Goal: Transaction & Acquisition: Purchase product/service

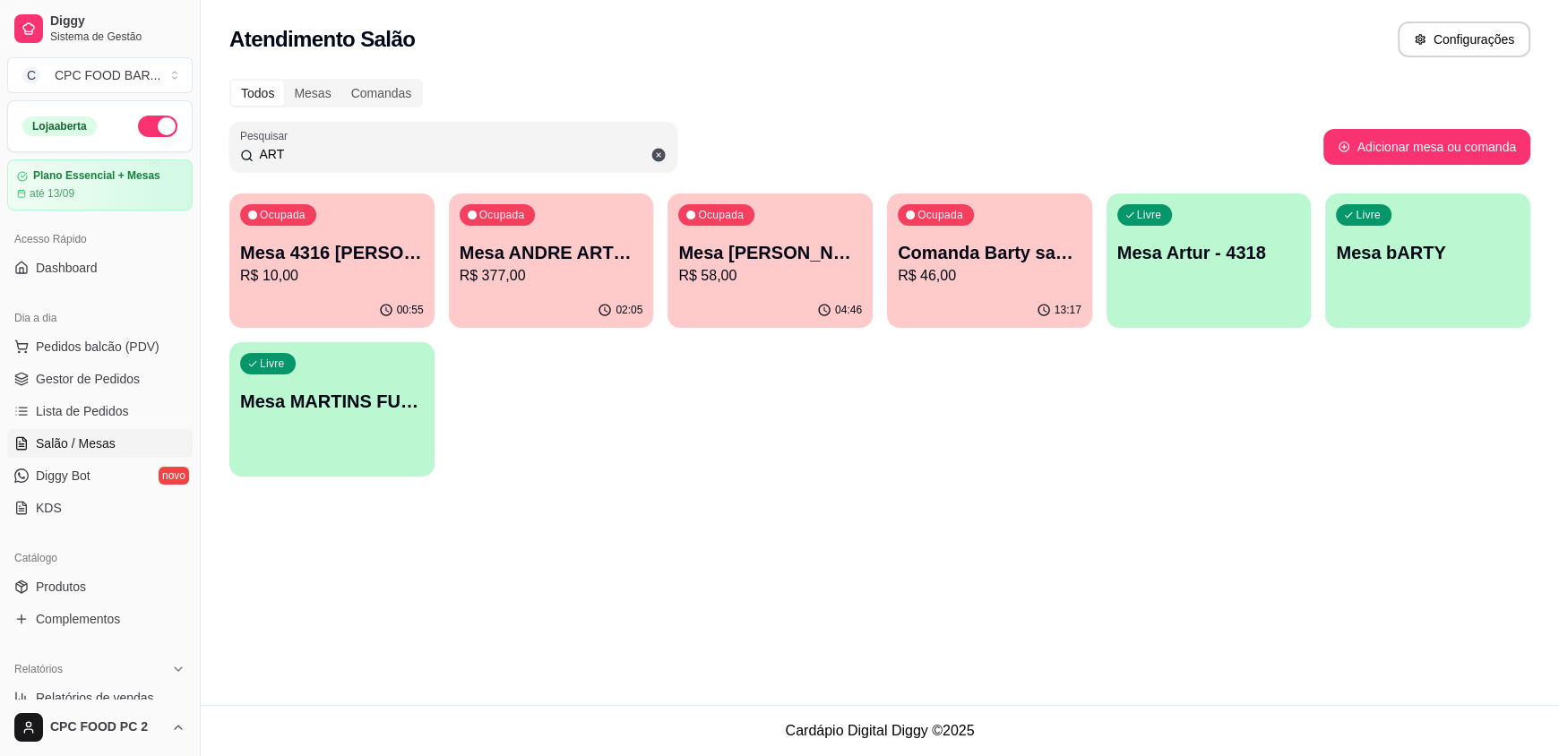
drag, startPoint x: 308, startPoint y: 153, endPoint x: 208, endPoint y: 144, distance: 100.8
click at [208, 144] on div "Todos Mesas Comandas Pesquisar ART Adicionar mesa ou comanda Ocupada Mesa 4316 …" at bounding box center [880, 283] width 1358 height 430
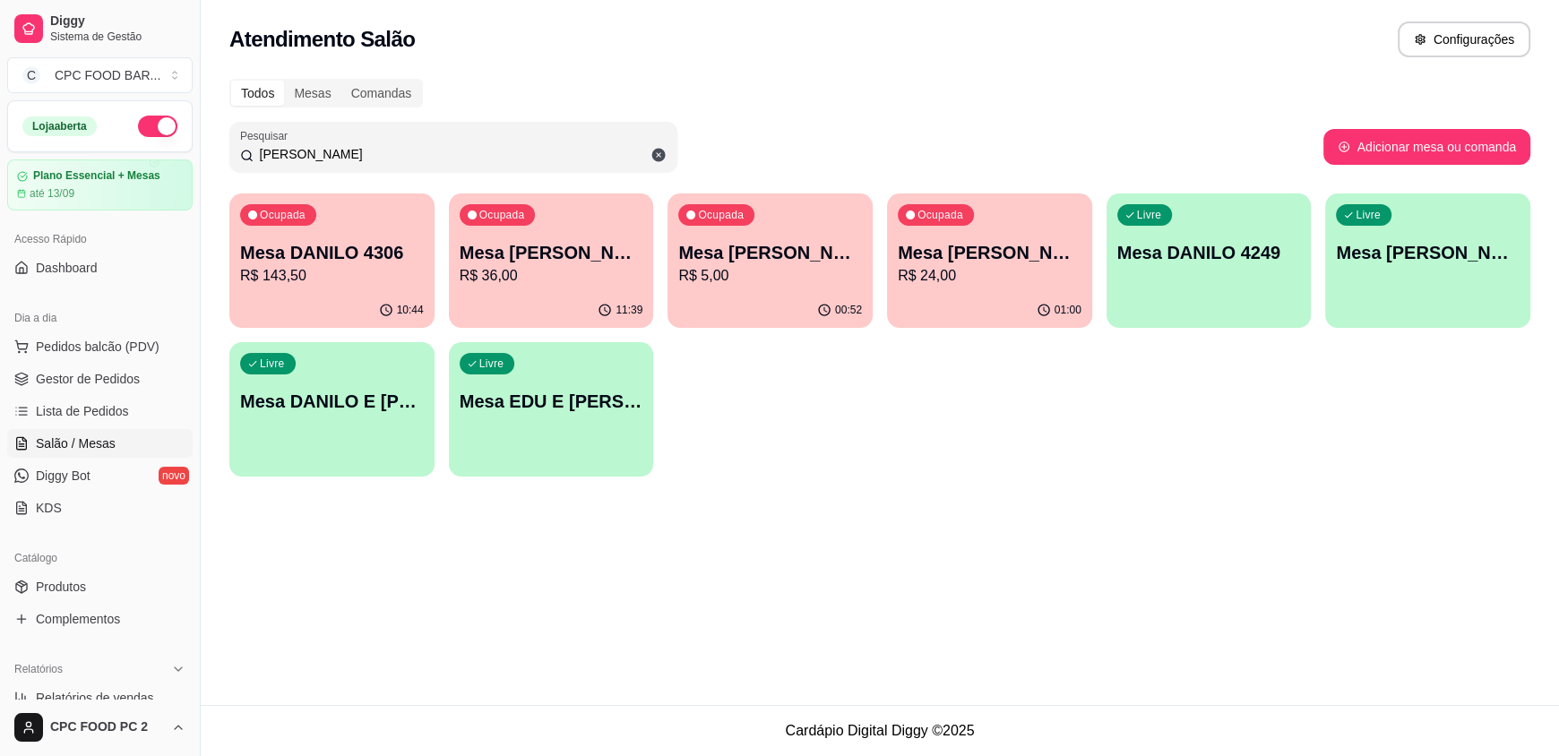
type input "[PERSON_NAME]"
click at [324, 248] on p "Mesa DANILO 4306" at bounding box center [332, 253] width 178 height 24
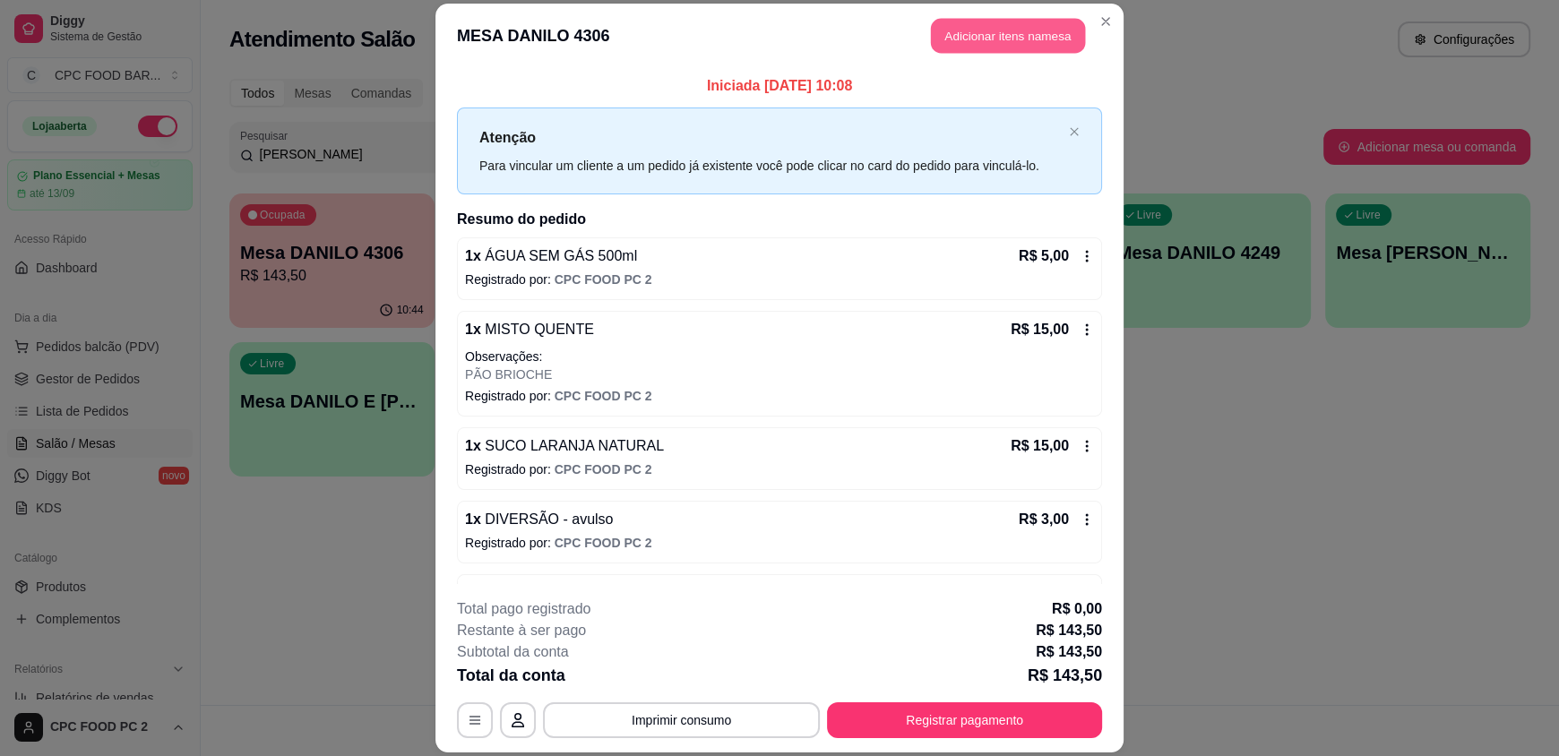
click at [989, 43] on button "Adicionar itens na mesa" at bounding box center [1008, 36] width 154 height 35
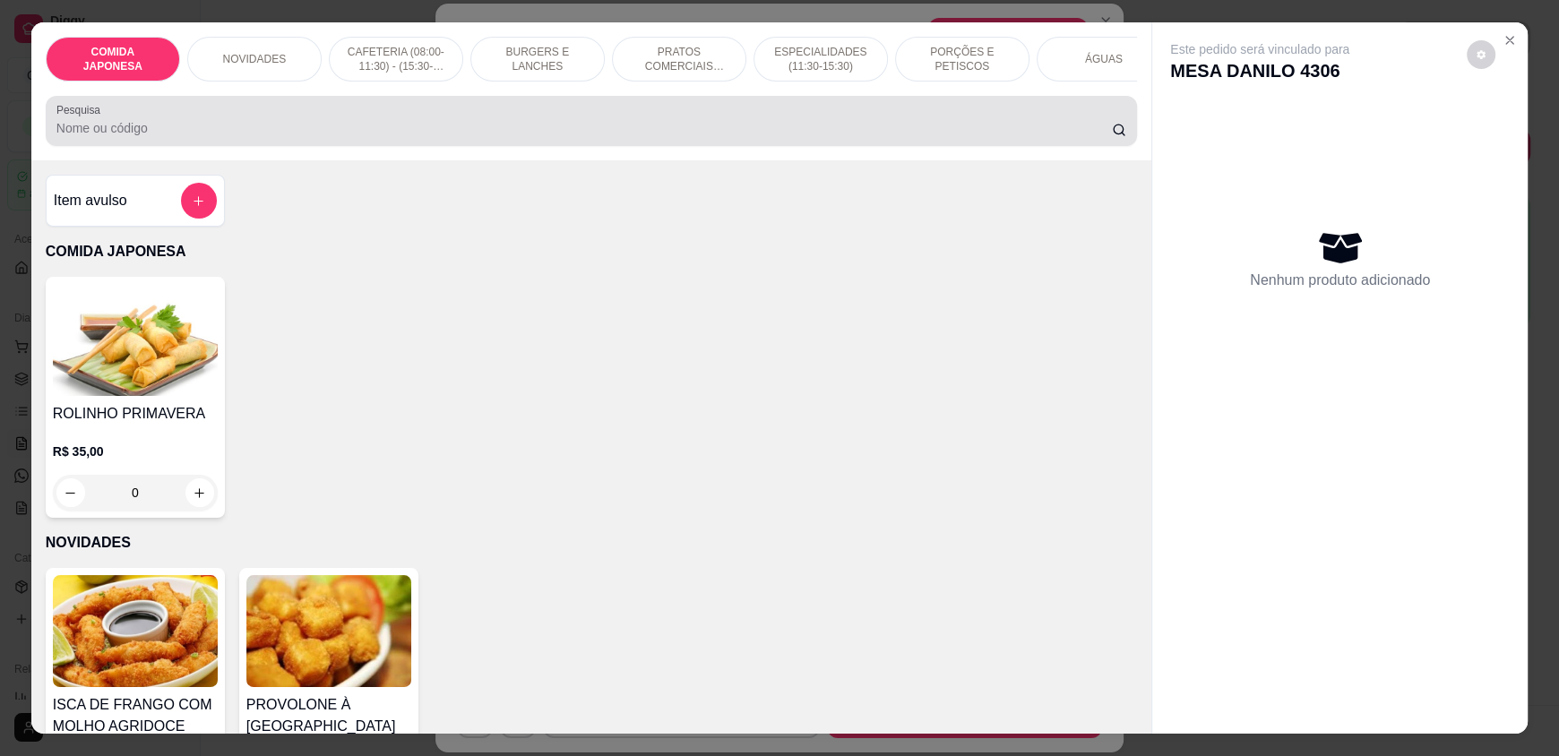
click at [690, 137] on input "Pesquisa" at bounding box center [584, 128] width 1056 height 18
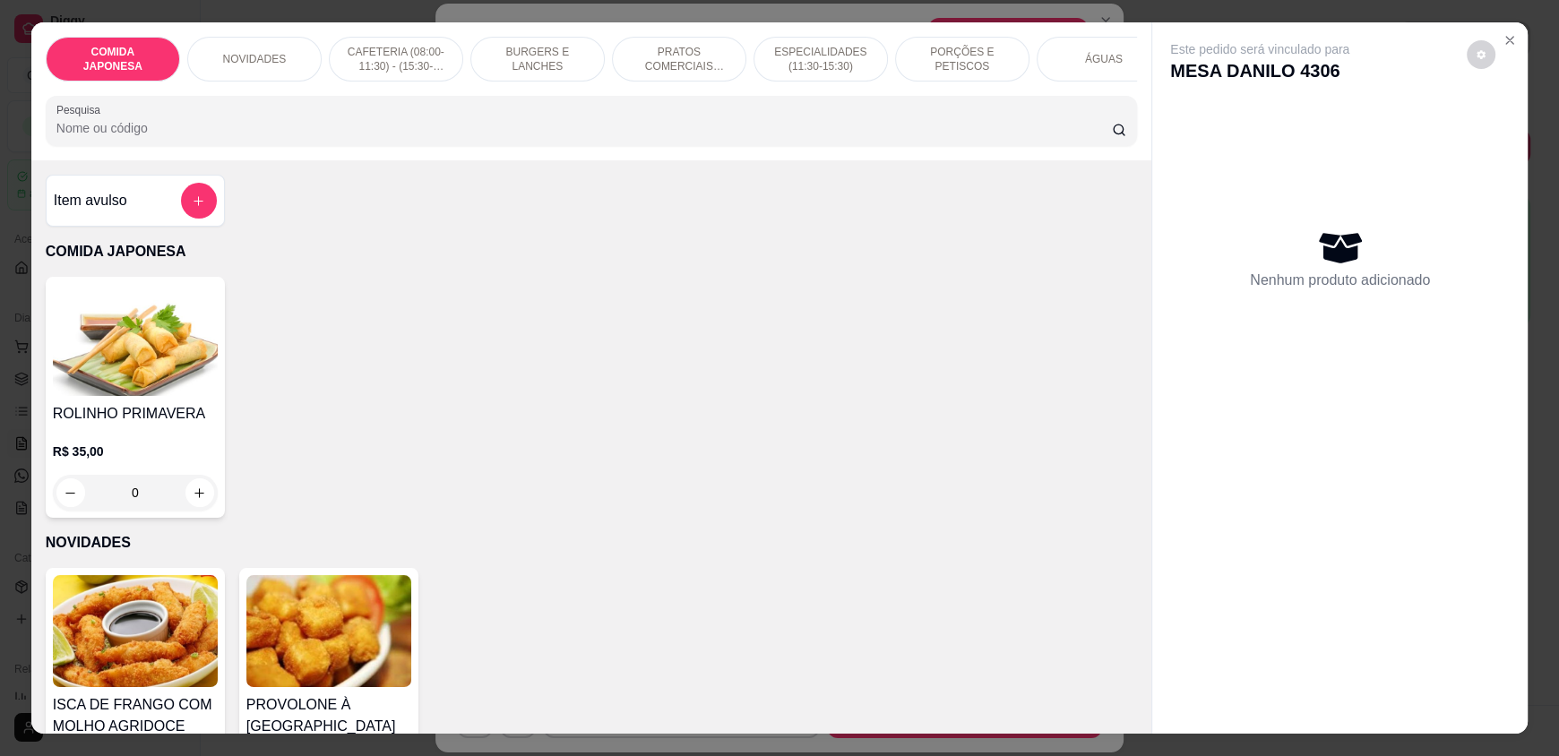
click at [1086, 66] on p "ÁGUAS" at bounding box center [1104, 59] width 38 height 14
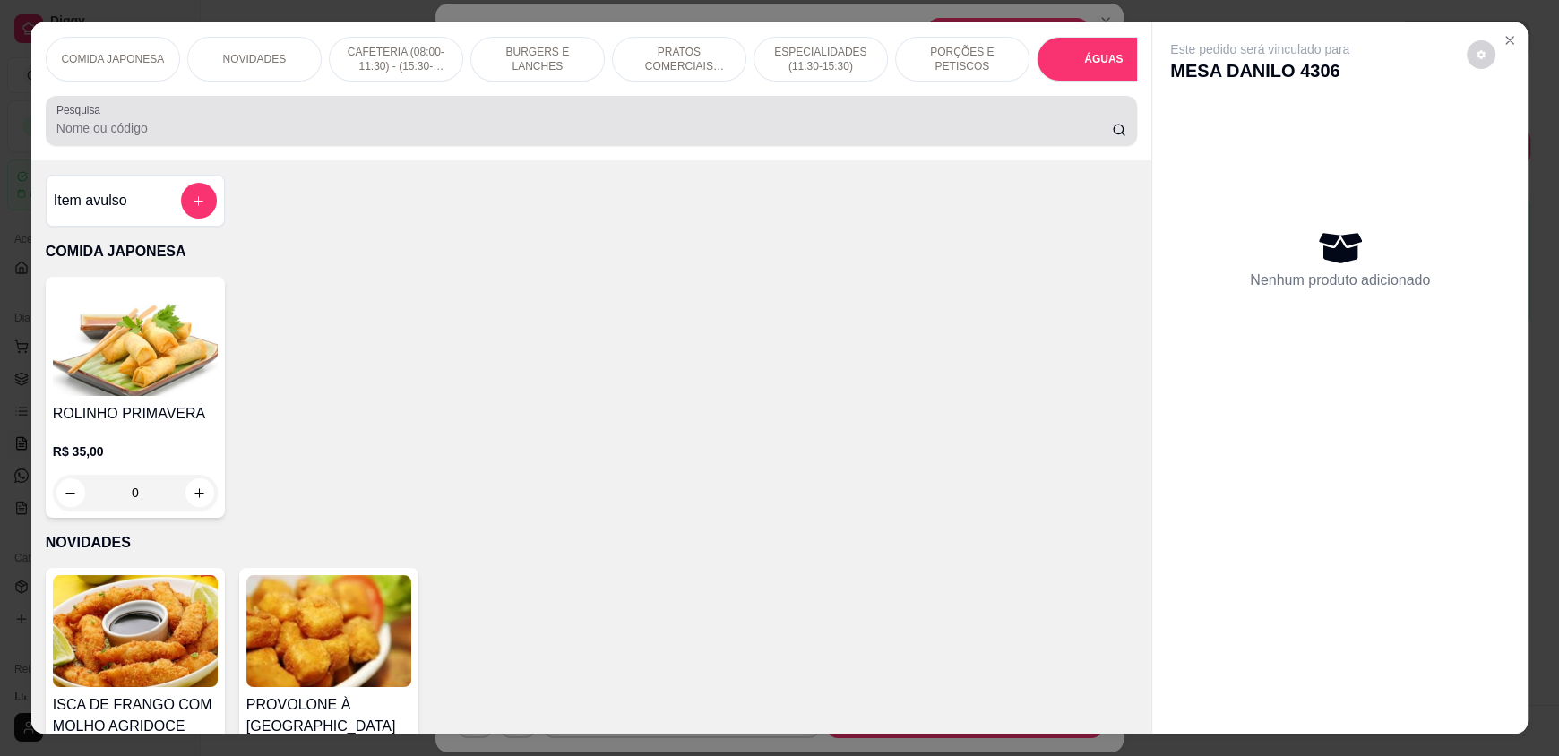
scroll to position [34, 0]
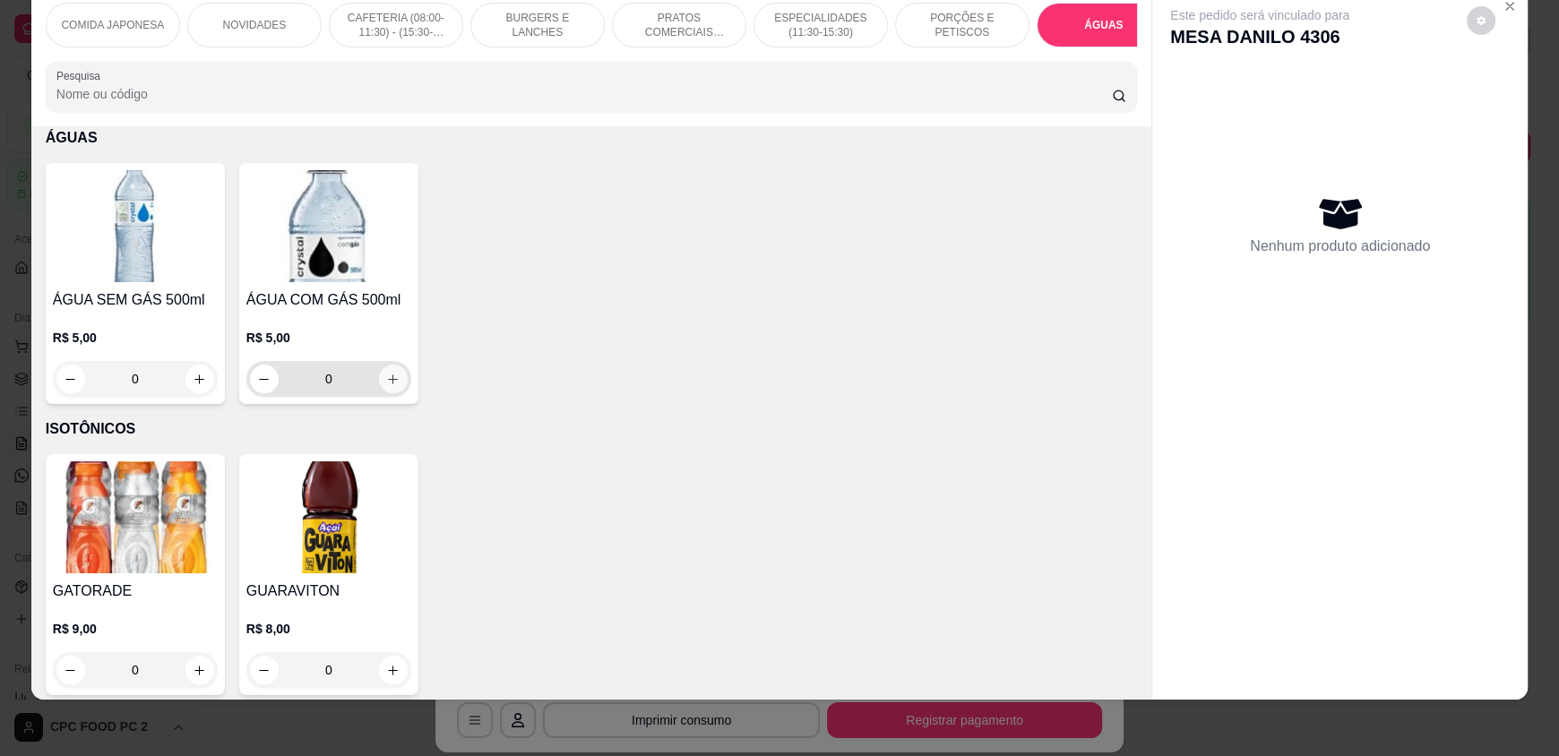
click at [386, 386] on icon "increase-product-quantity" at bounding box center [392, 379] width 13 height 13
type input "1"
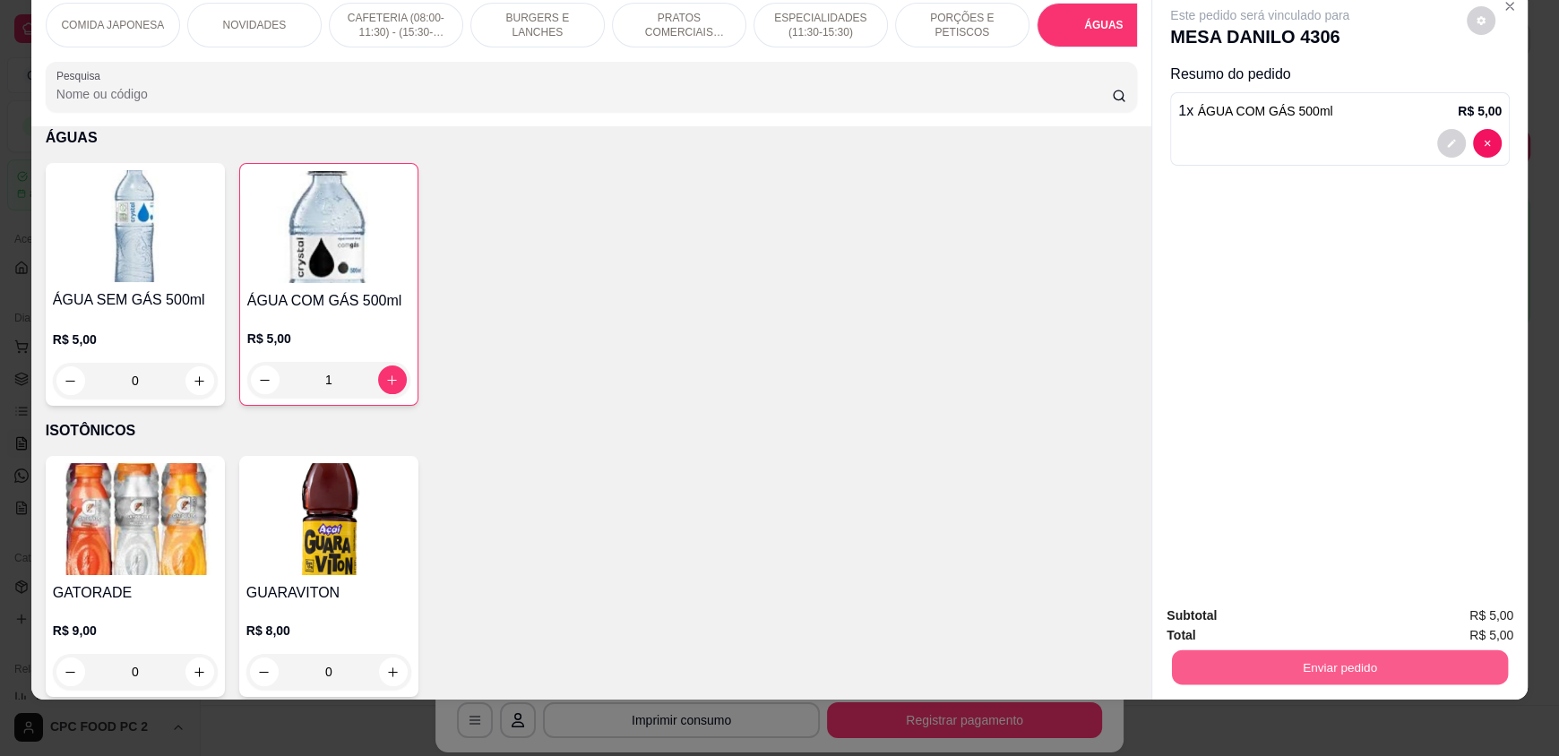
click at [1225, 663] on button "Enviar pedido" at bounding box center [1340, 667] width 336 height 35
click at [1231, 627] on button "Não registrar e enviar pedido" at bounding box center [1280, 623] width 186 height 34
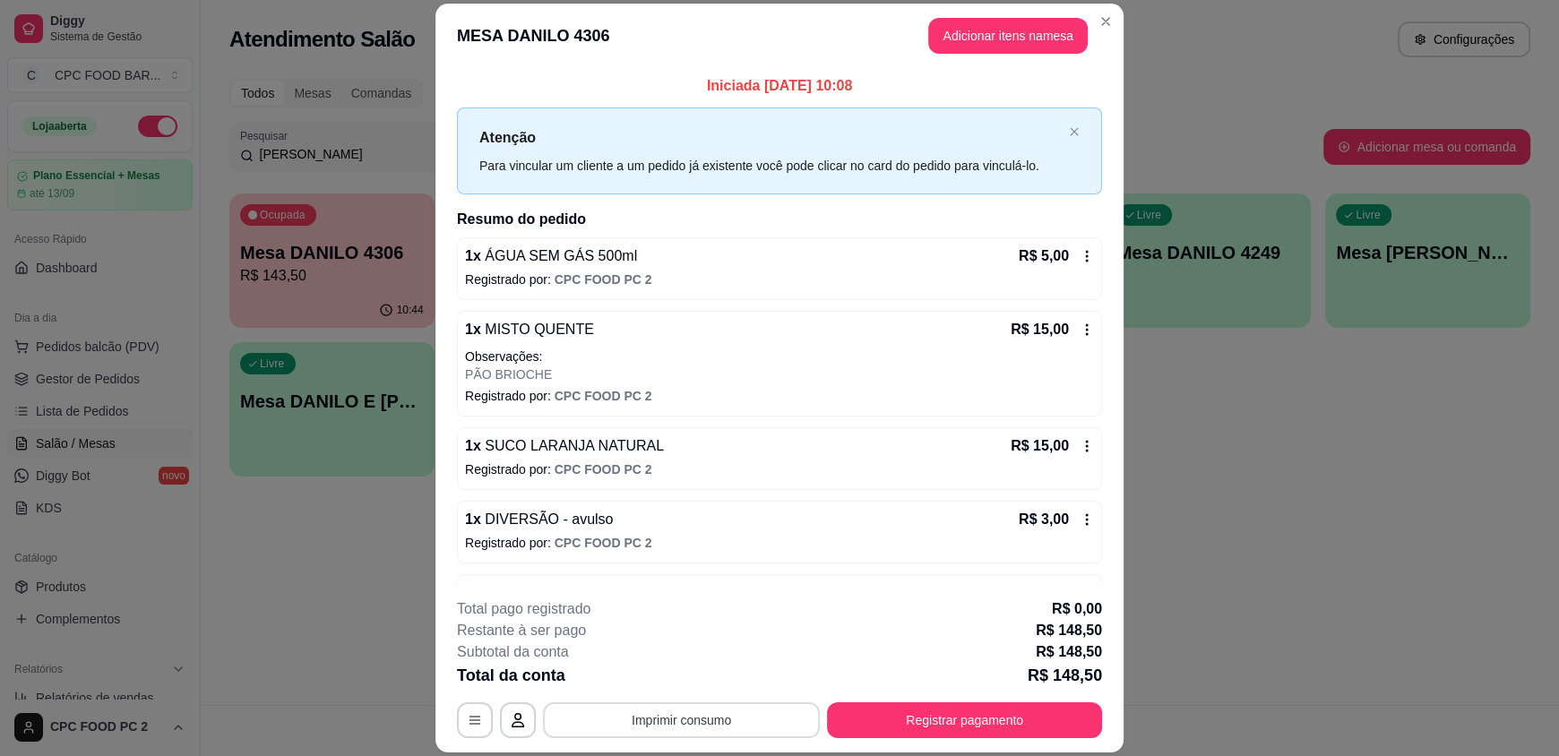
click at [649, 720] on button "Imprimir consumo" at bounding box center [681, 721] width 277 height 36
click at [698, 677] on button "IMPRESSORA" at bounding box center [679, 679] width 125 height 28
drag, startPoint x: 855, startPoint y: 85, endPoint x: 672, endPoint y: 88, distance: 182.8
click at [672, 88] on p "Iniciada [DATE] 10:08" at bounding box center [779, 86] width 645 height 22
click at [861, 84] on p "Iniciada [DATE] 10:08" at bounding box center [779, 86] width 645 height 22
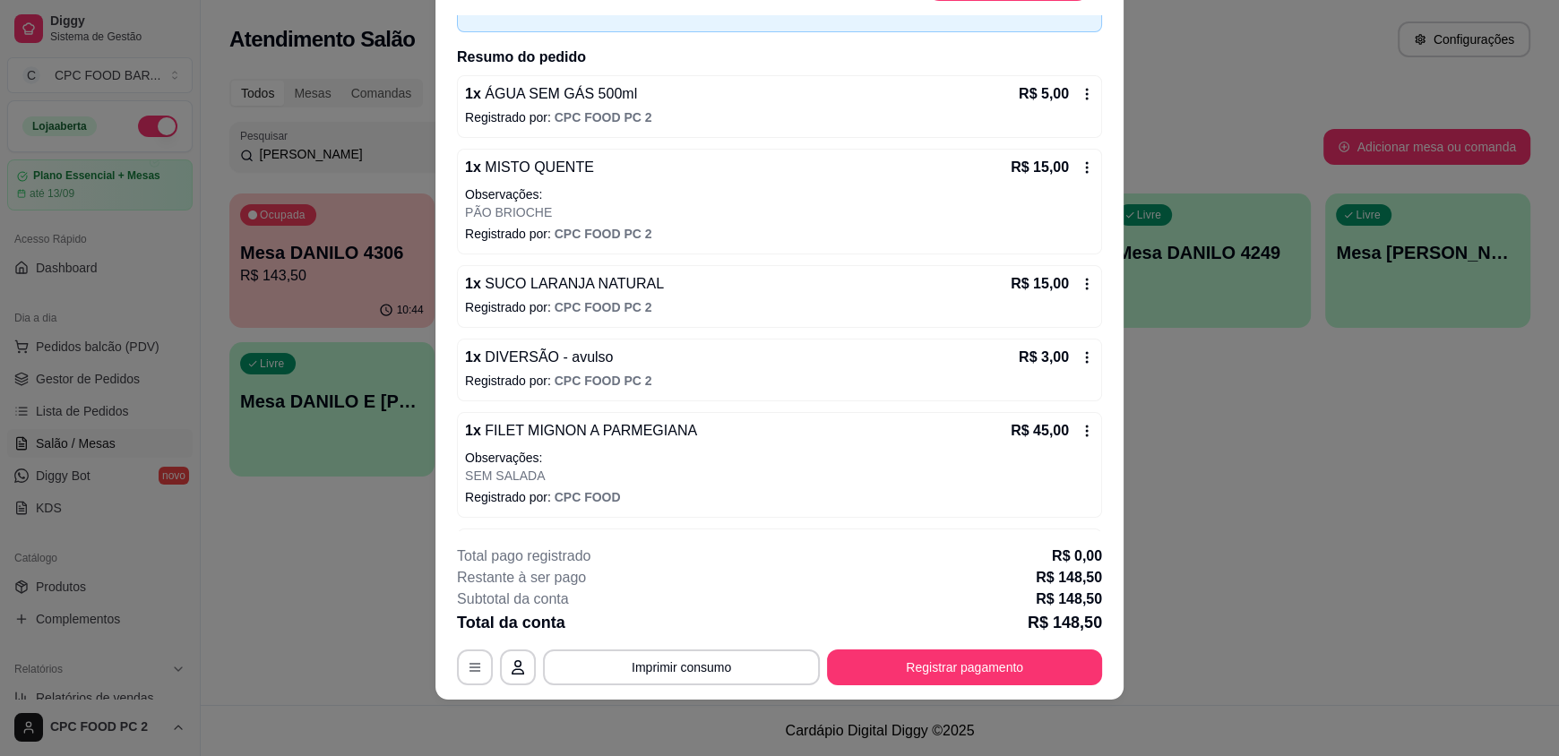
scroll to position [0, 0]
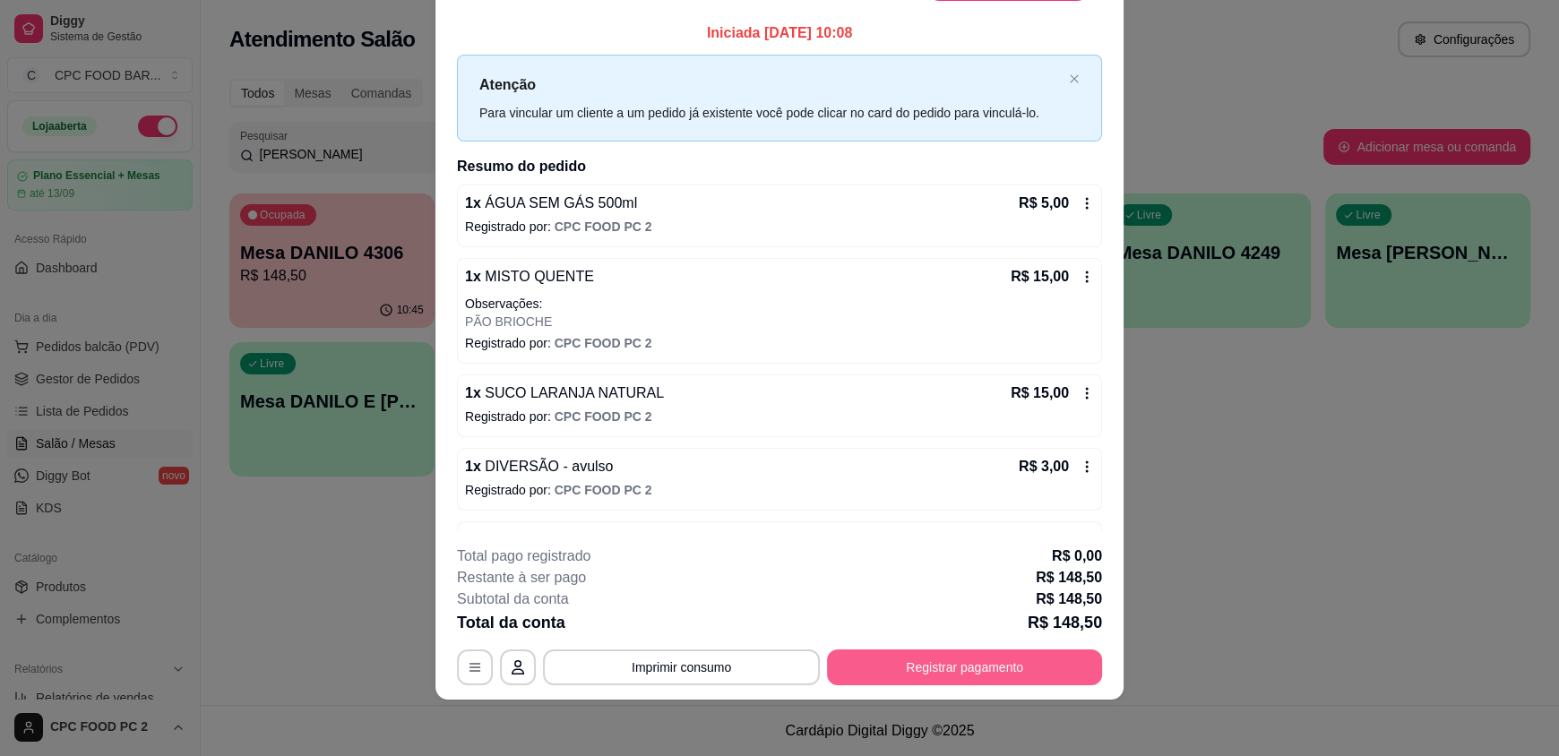
click at [921, 666] on button "Registrar pagamento" at bounding box center [964, 668] width 275 height 36
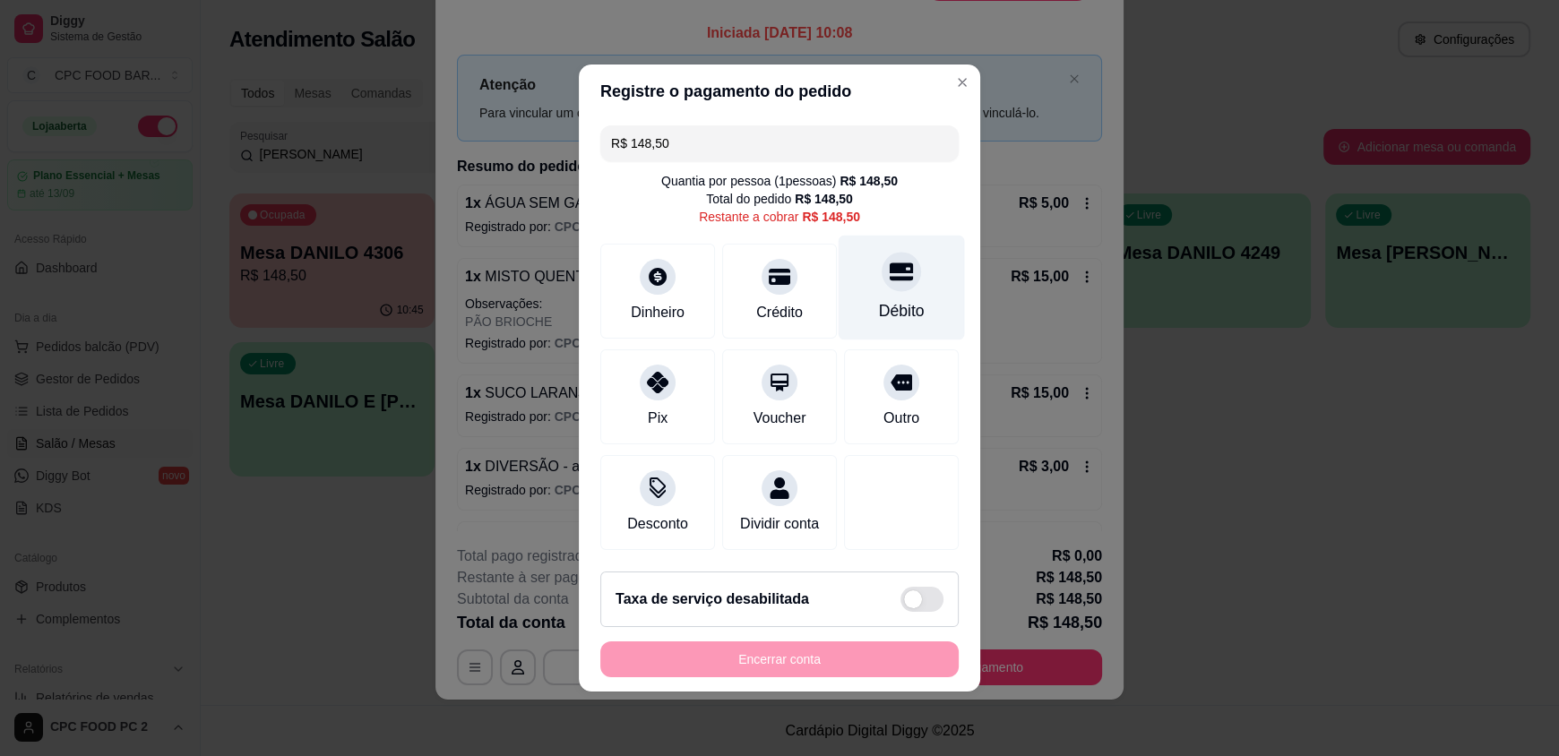
click at [890, 263] on icon at bounding box center [901, 271] width 23 height 23
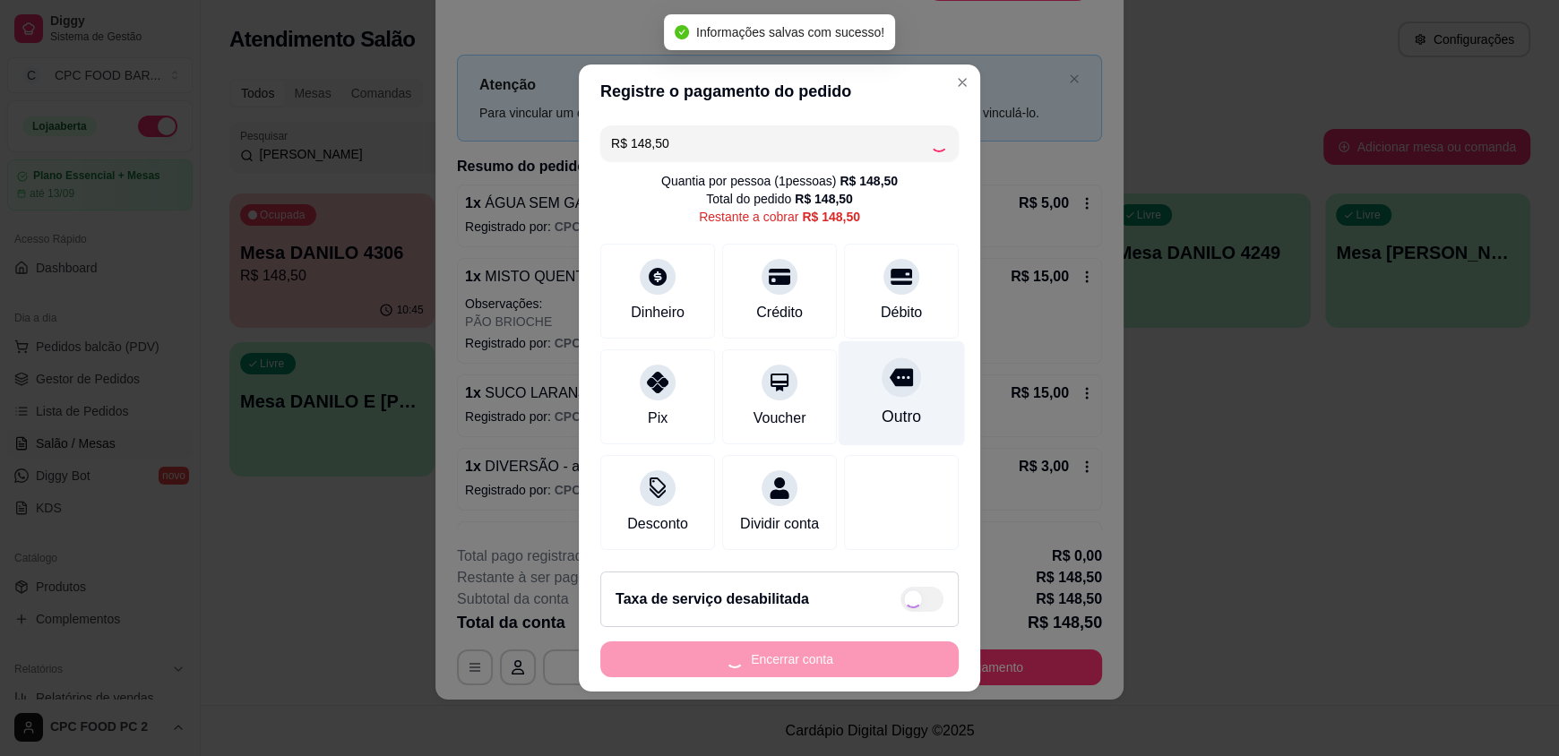
type input "R$ 0,00"
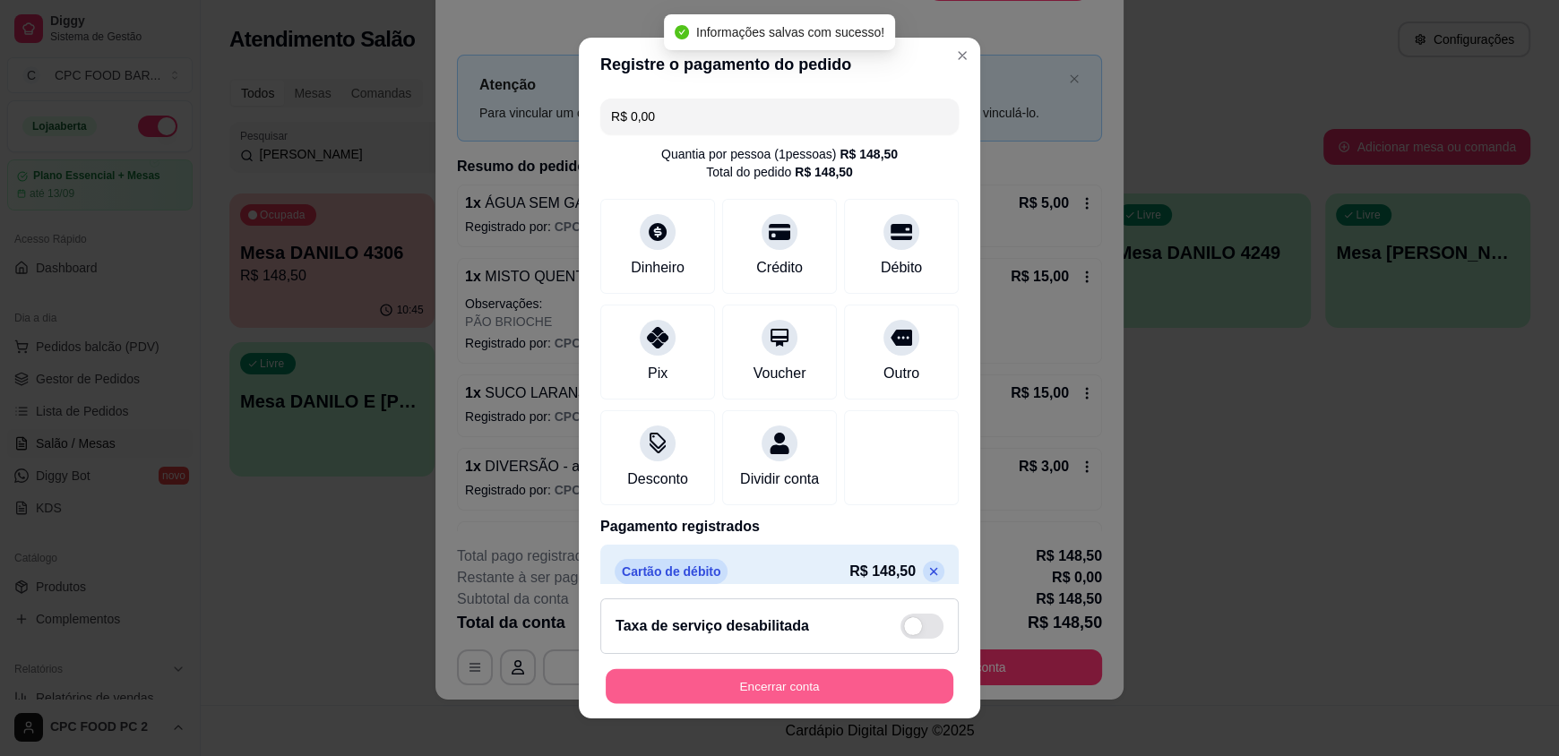
click at [784, 696] on button "Encerrar conta" at bounding box center [780, 685] width 348 height 35
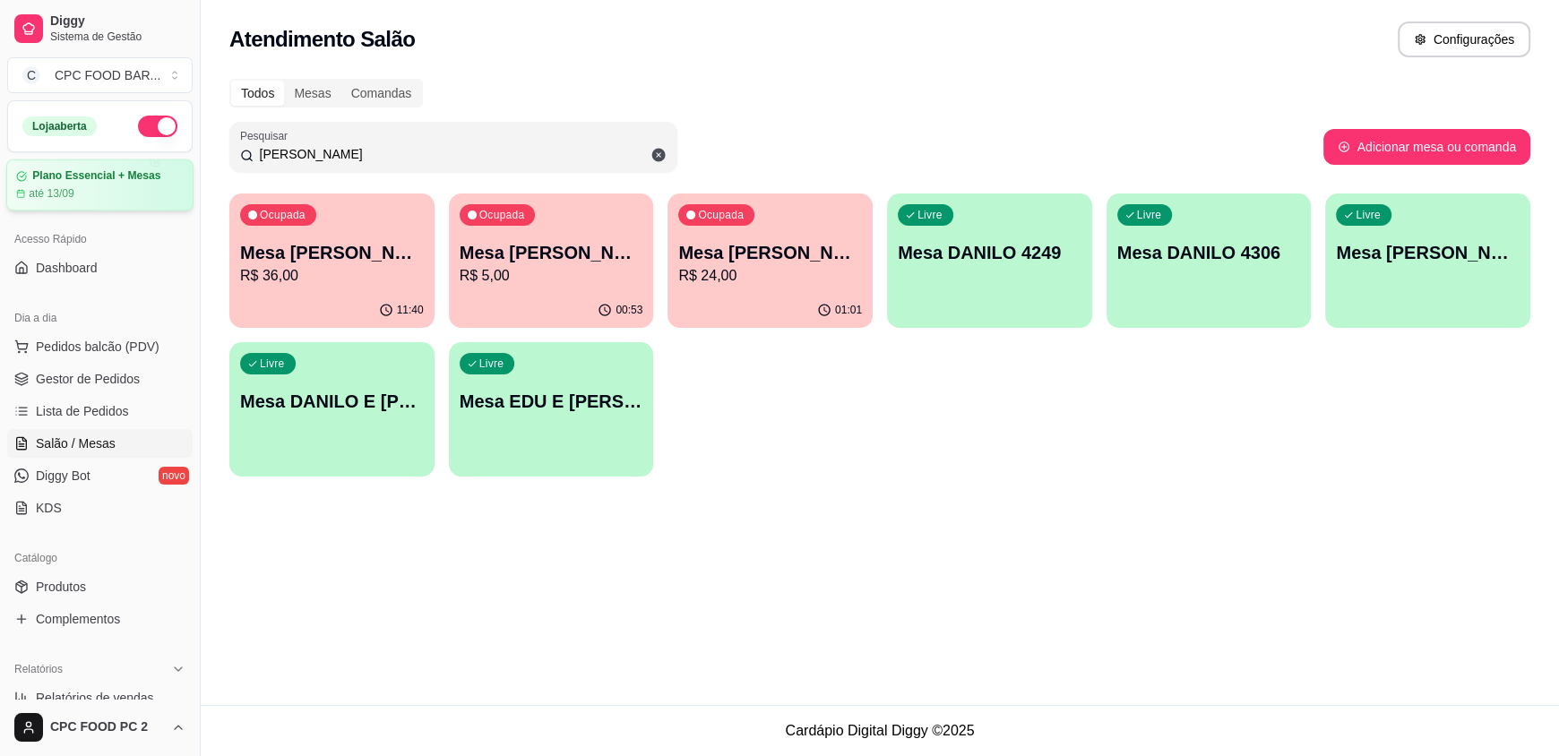
drag, startPoint x: 433, startPoint y: 162, endPoint x: 160, endPoint y: 168, distance: 273.4
click at [160, 168] on div "Diggy Sistema de Gestão C CPC FOOD BAR ... Loja aberta Plano Essencial + Mesas …" at bounding box center [779, 378] width 1559 height 756
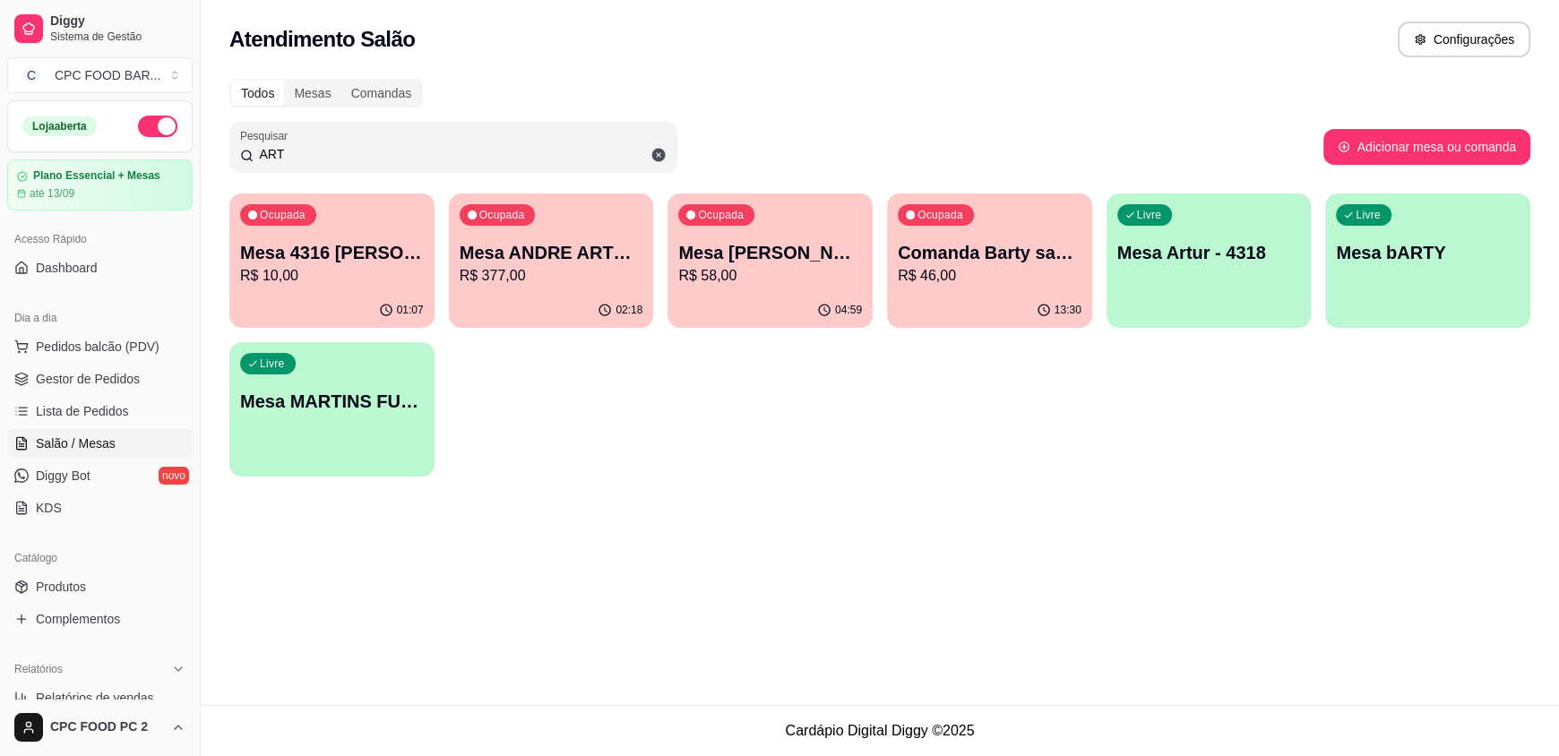
type input "ART"
click at [494, 257] on p "Mesa ANDRE ARTE [GEOGRAPHIC_DATA]" at bounding box center [552, 252] width 184 height 25
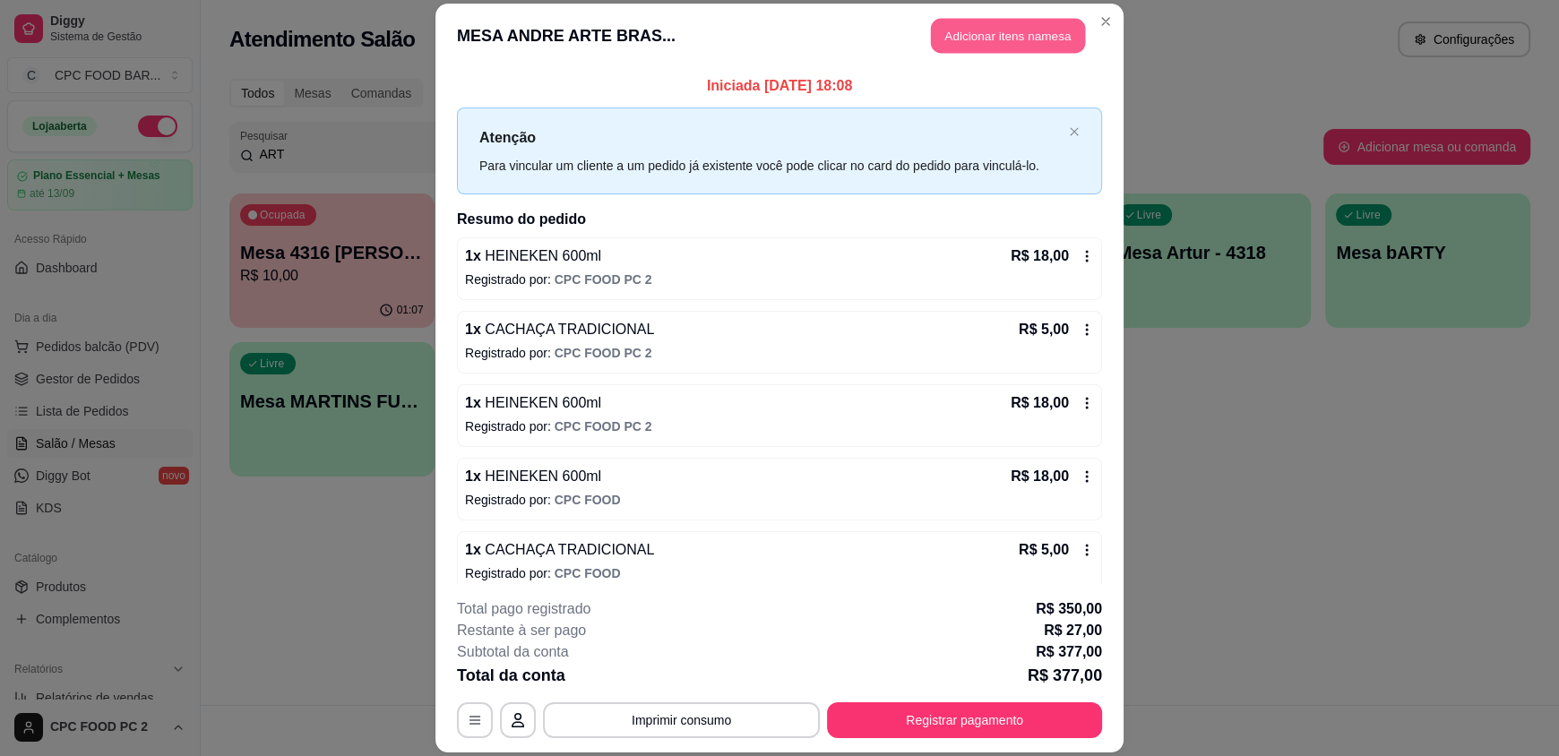
click at [968, 28] on button "Adicionar itens na mesa" at bounding box center [1008, 36] width 154 height 35
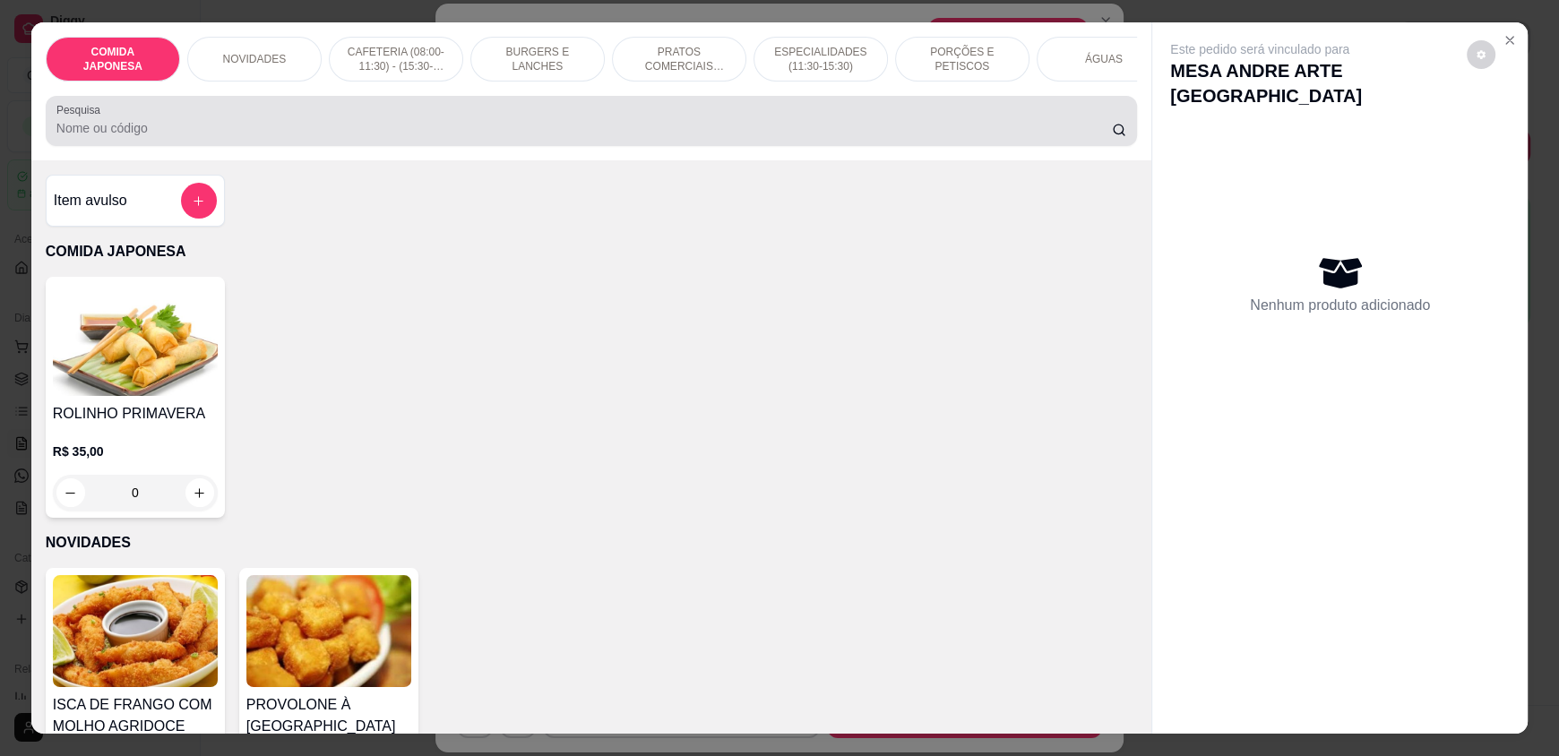
click at [424, 137] on input "Pesquisa" at bounding box center [584, 128] width 1056 height 18
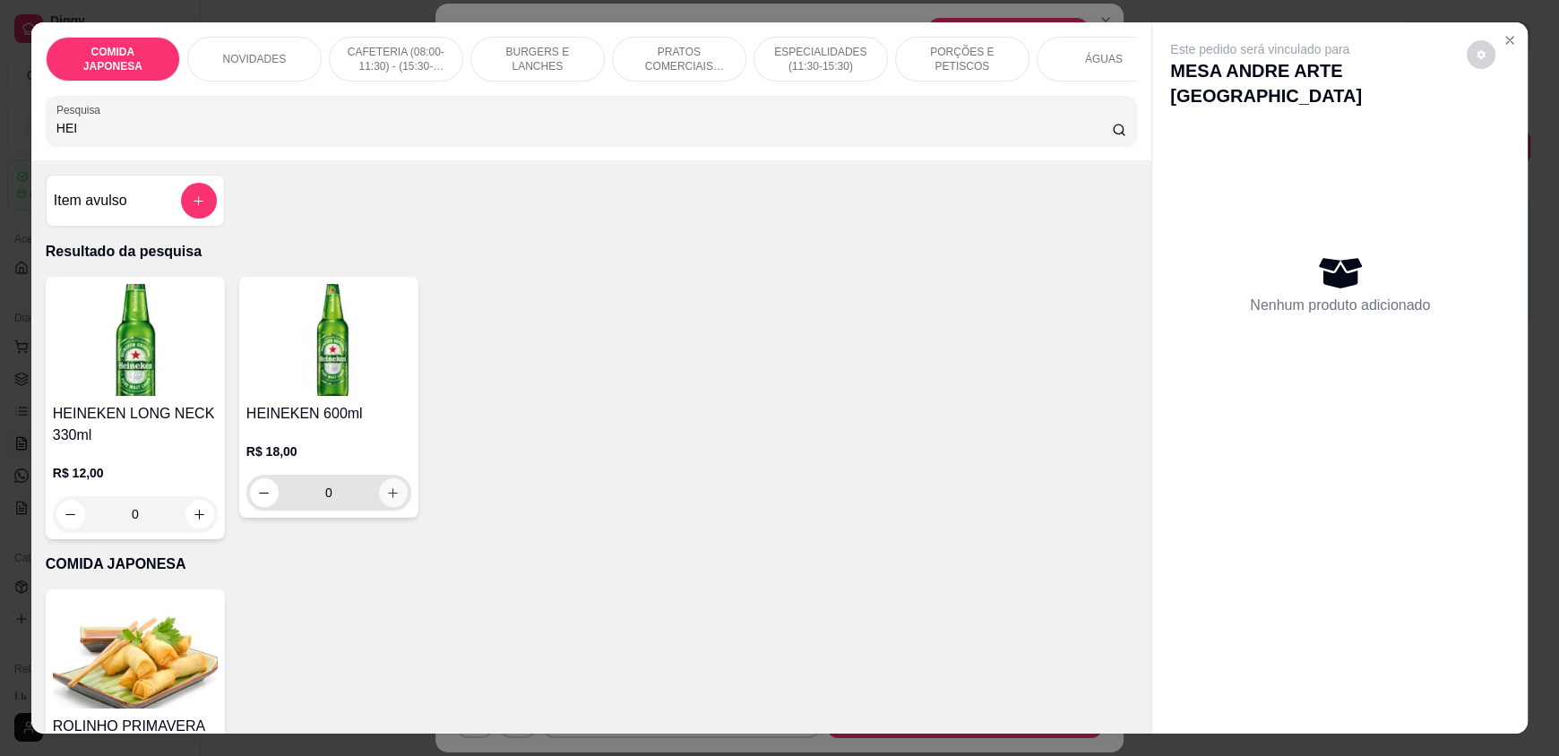
type input "HEI"
click at [386, 500] on icon "increase-product-quantity" at bounding box center [392, 493] width 13 height 13
type input "1"
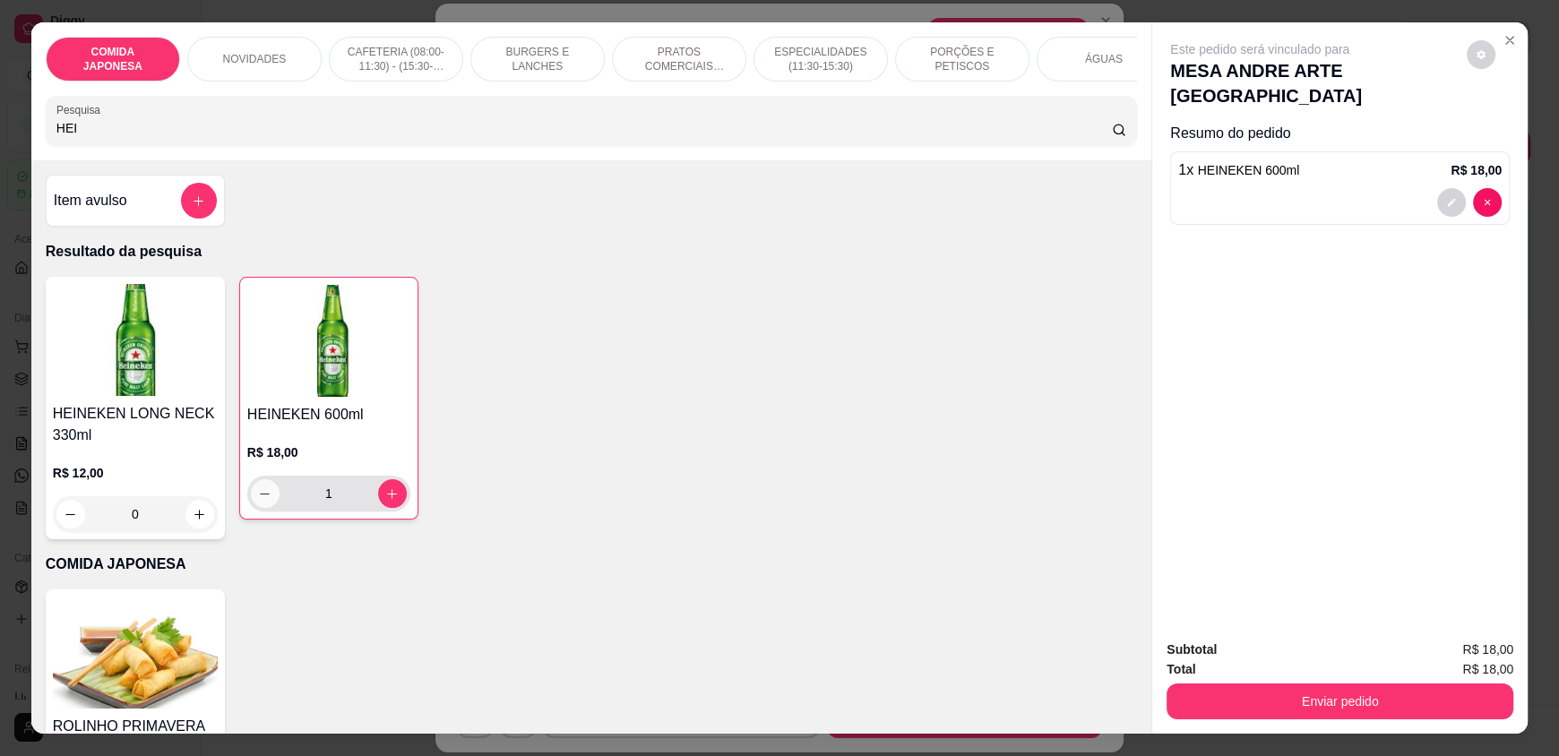
click at [258, 501] on icon "decrease-product-quantity" at bounding box center [264, 493] width 13 height 13
type input "0"
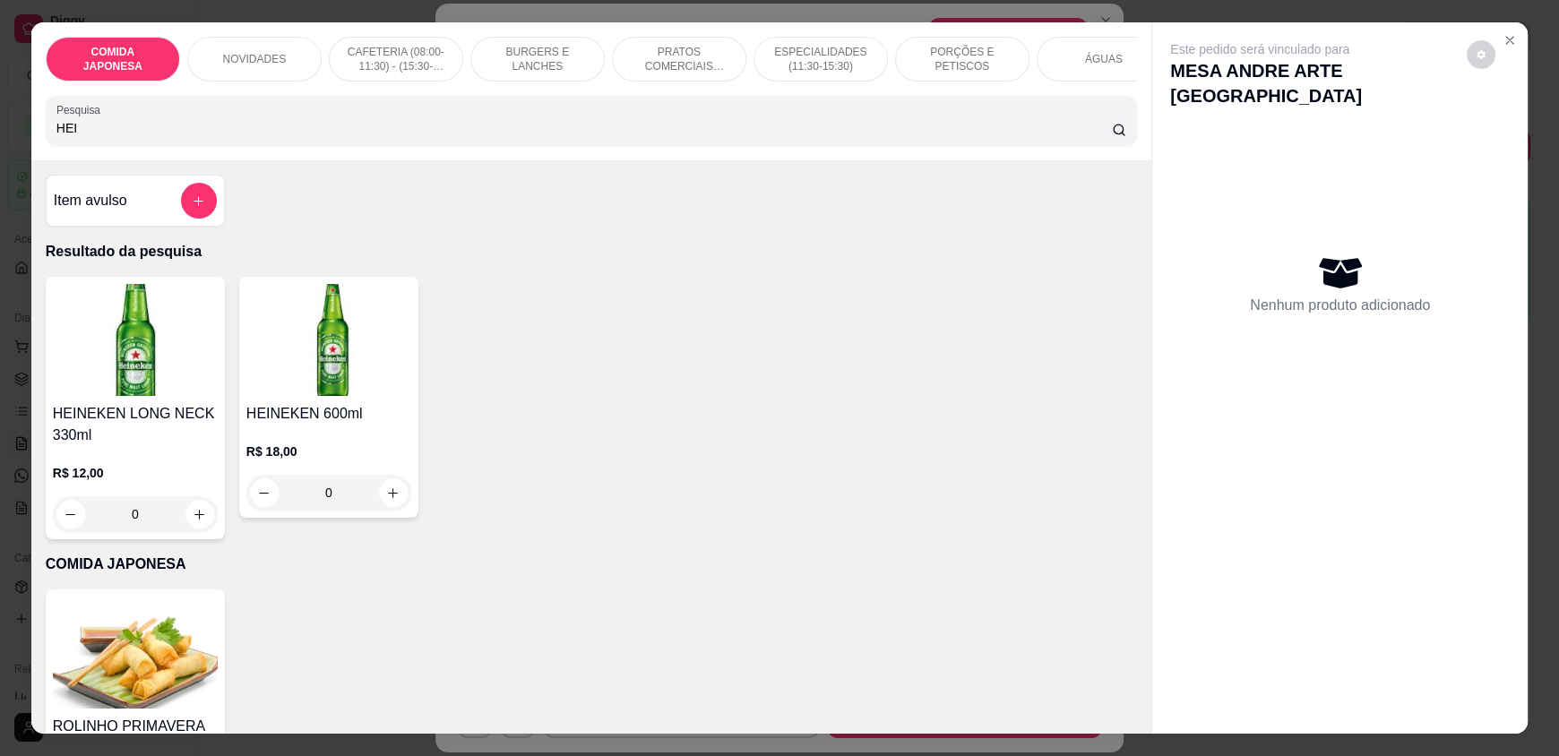
drag, startPoint x: 112, startPoint y: 145, endPoint x: 0, endPoint y: 140, distance: 112.1
click at [0, 140] on div "COMIDA JAPONESA NOVIDADES CAFETERIA (08:00-11:30) - (15:30-18:00) BURGERS E LAN…" at bounding box center [779, 378] width 1559 height 756
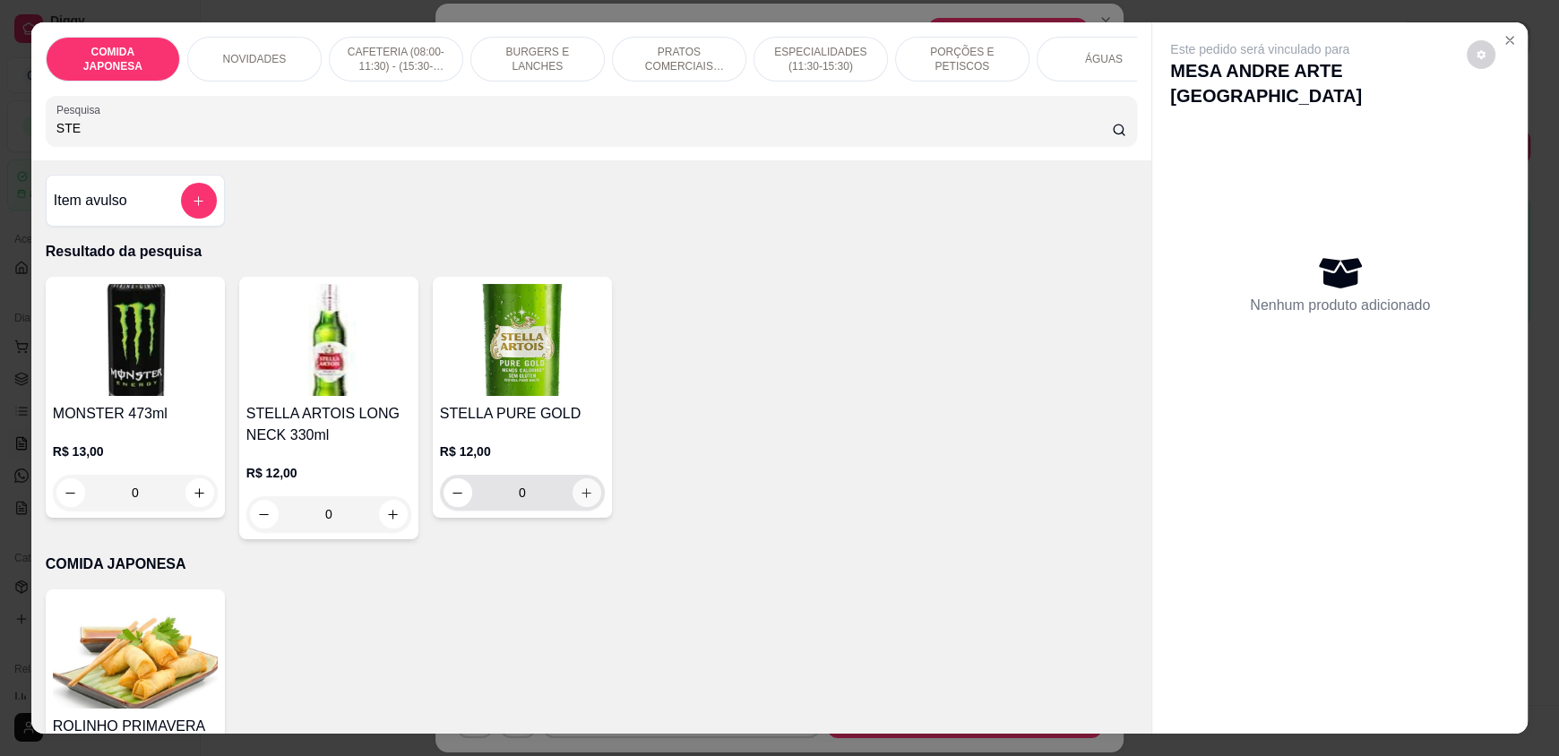
type input "STE"
click at [580, 500] on icon "increase-product-quantity" at bounding box center [586, 493] width 13 height 13
type input "1"
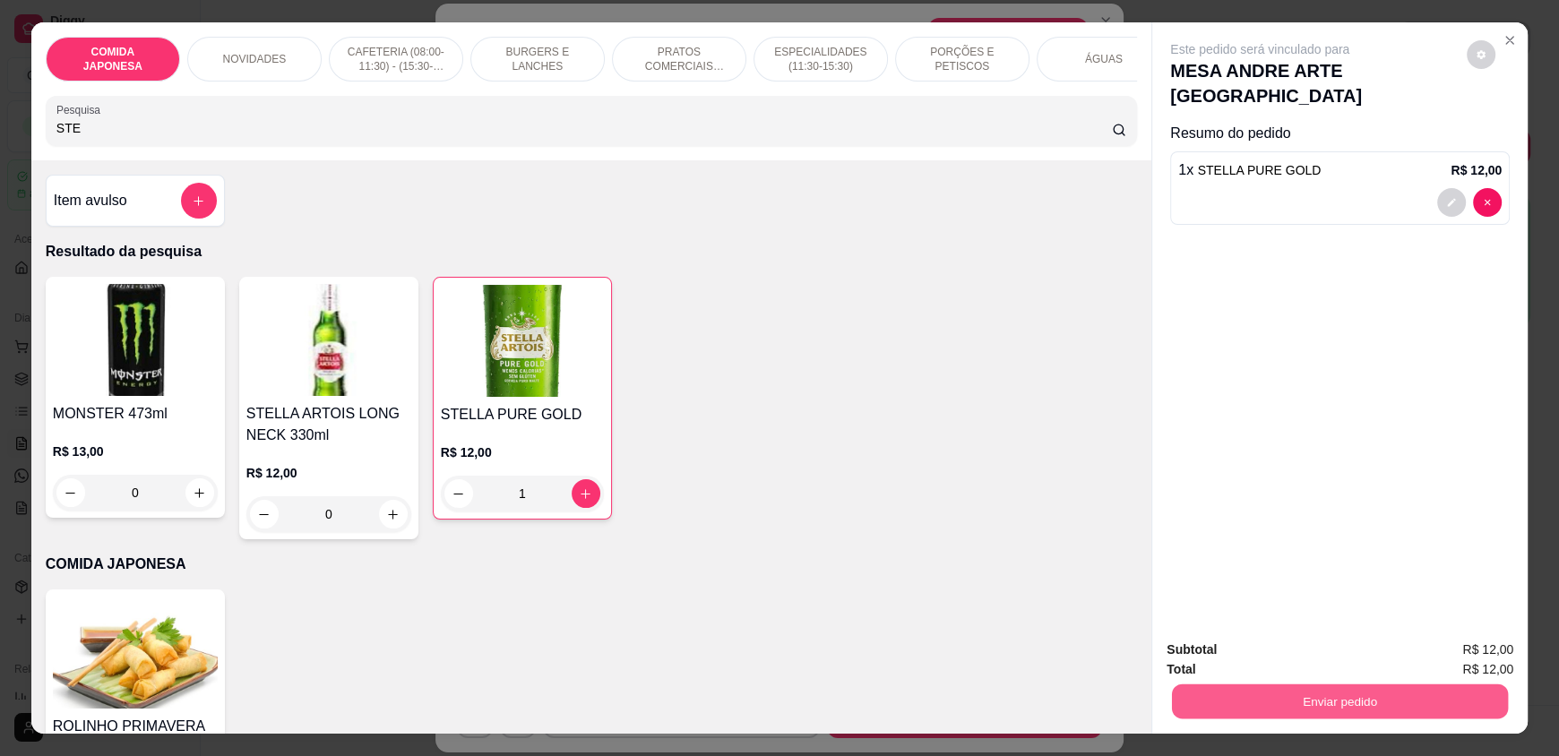
click at [1269, 703] on button "Enviar pedido" at bounding box center [1340, 701] width 336 height 35
click at [1256, 660] on button "Não registrar e enviar pedido" at bounding box center [1280, 657] width 181 height 33
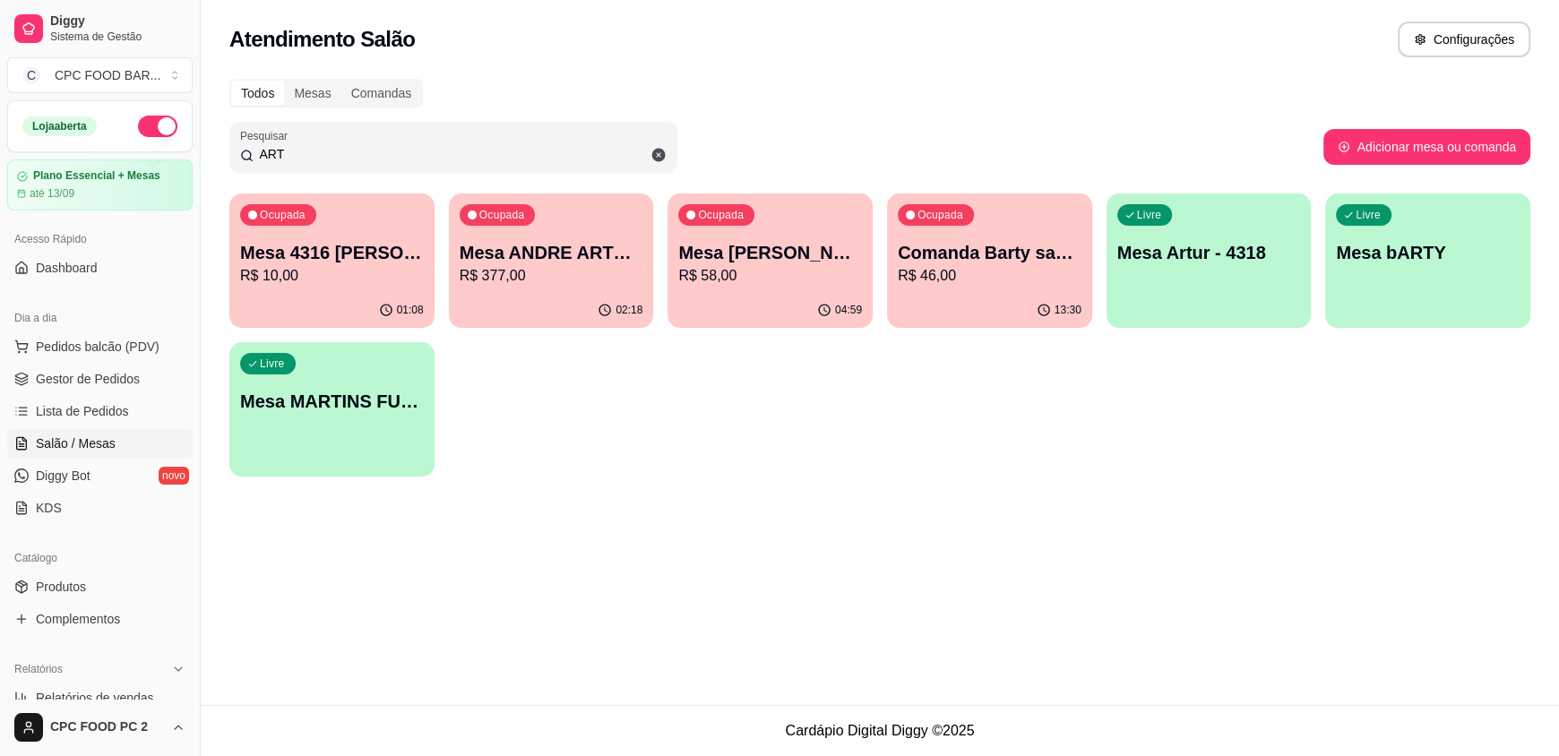
drag, startPoint x: 258, startPoint y: 153, endPoint x: 185, endPoint y: 151, distance: 72.6
click at [185, 151] on div "Diggy Sistema de Gestão C CPC FOOD BAR ... Loja aberta Plano Essencial + Mesas …" at bounding box center [779, 378] width 1559 height 756
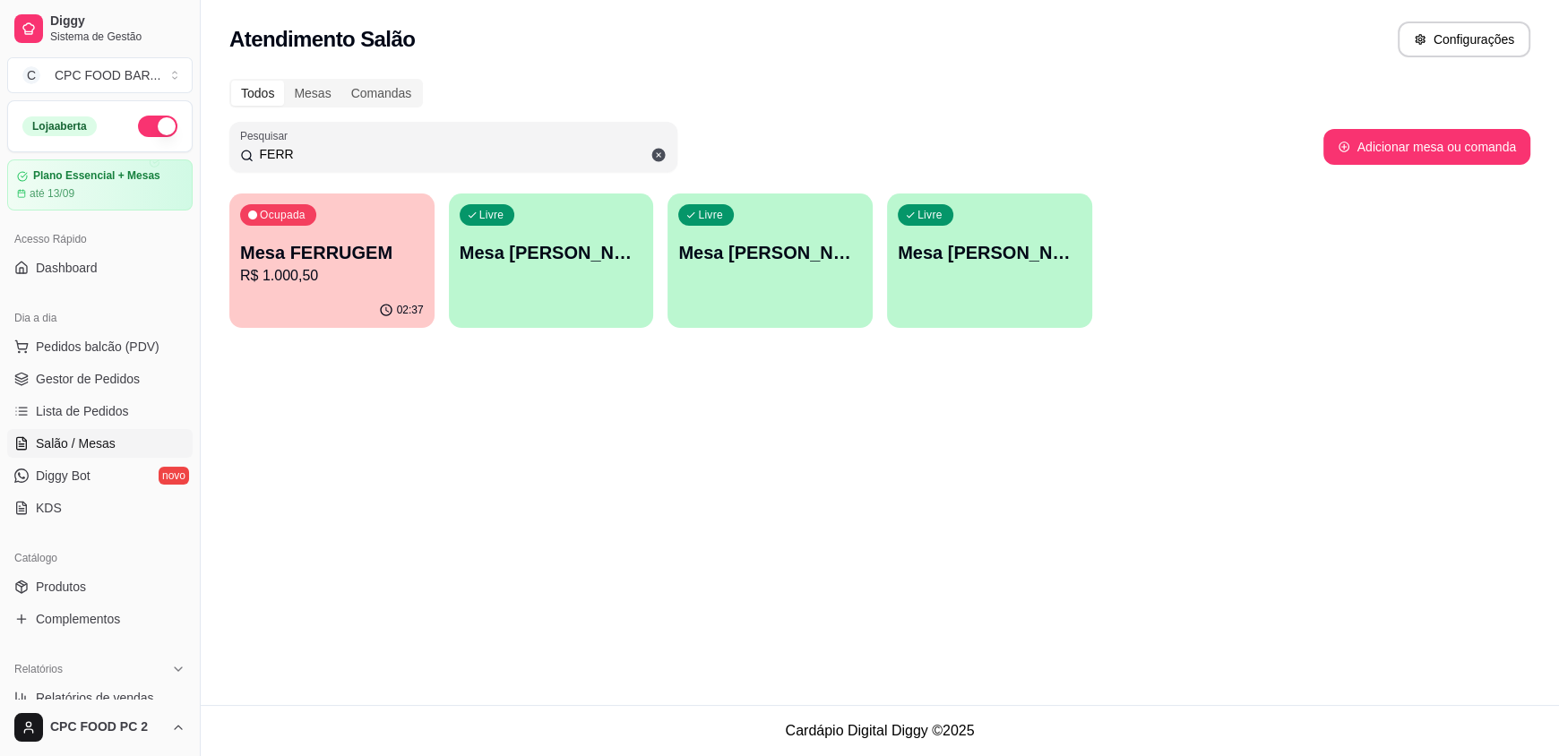
type input "FERR"
click at [381, 259] on p "Mesa FERRUGEM" at bounding box center [332, 252] width 184 height 25
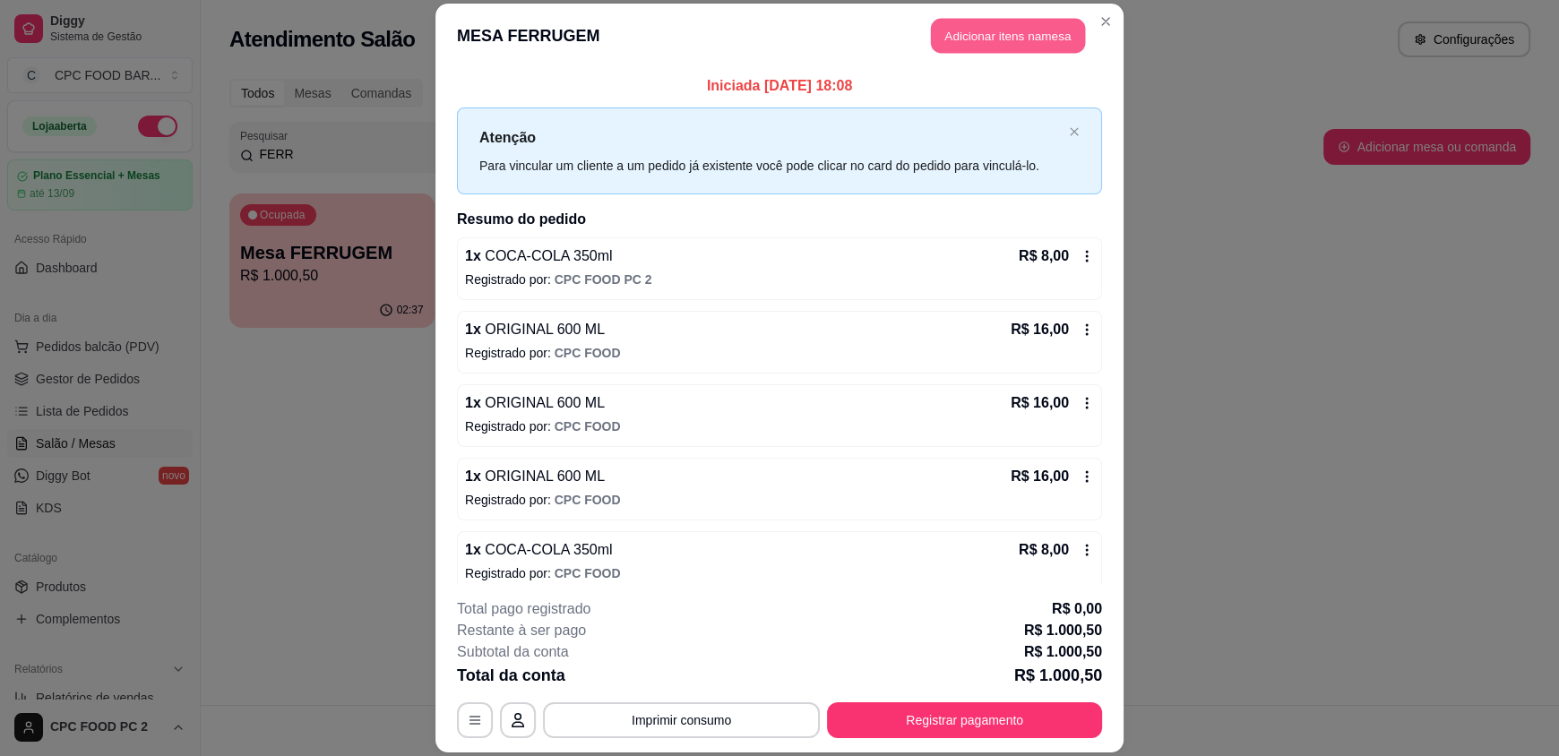
click at [983, 33] on button "Adicionar itens na mesa" at bounding box center [1008, 36] width 154 height 35
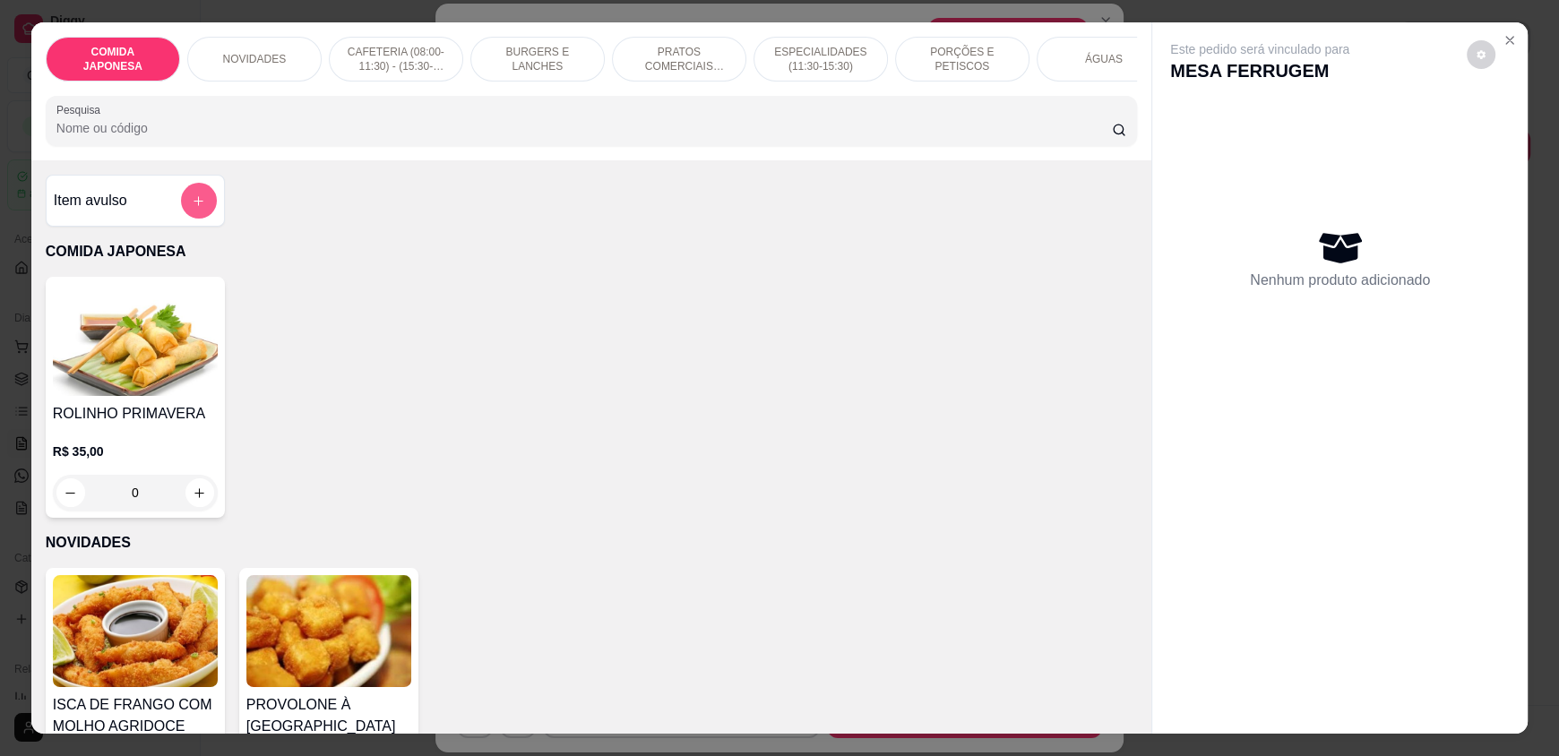
click at [197, 208] on icon "add-separate-item" at bounding box center [198, 200] width 13 height 13
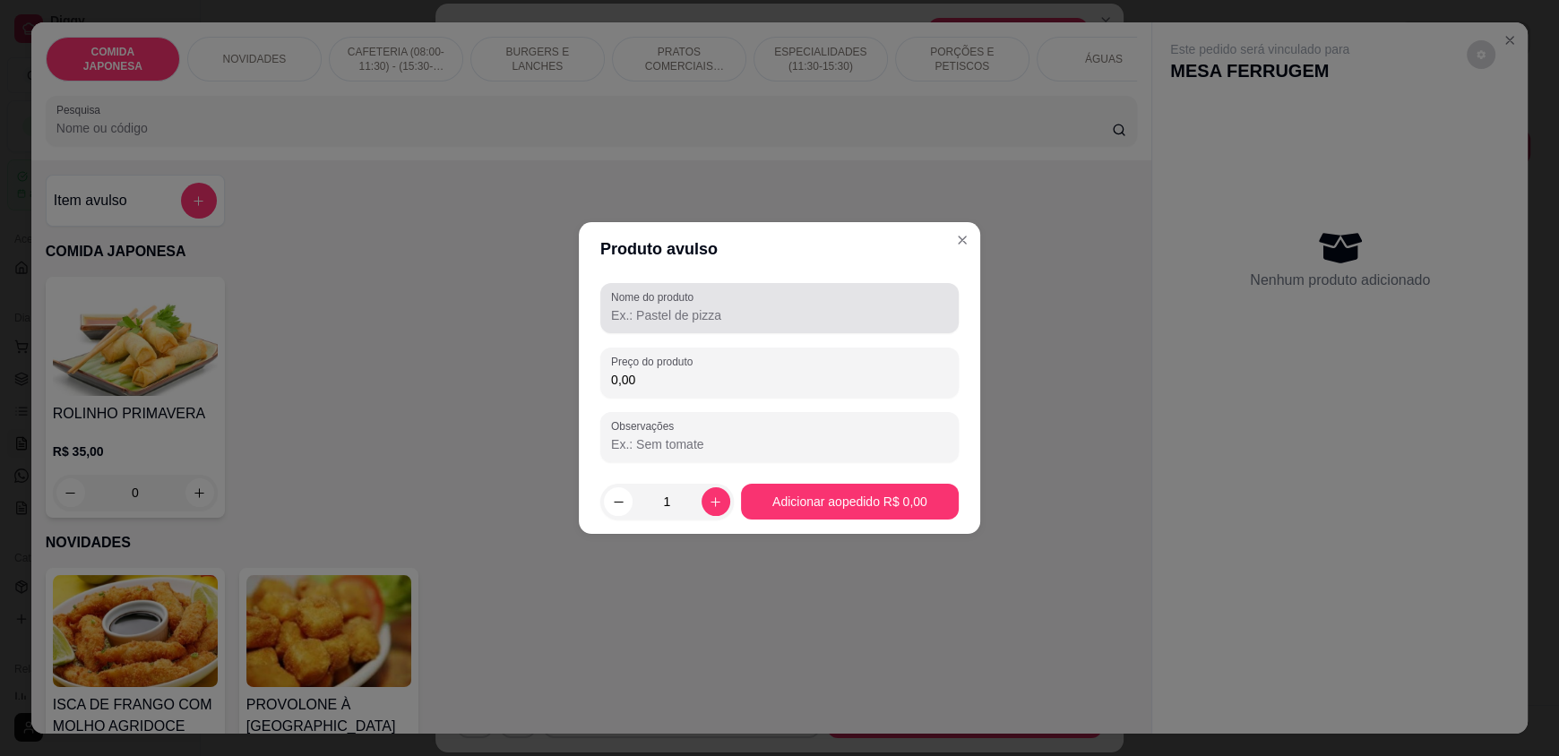
click at [635, 329] on div "Nome do produto" at bounding box center [779, 308] width 358 height 50
type input "BARRINHA CEREAL"
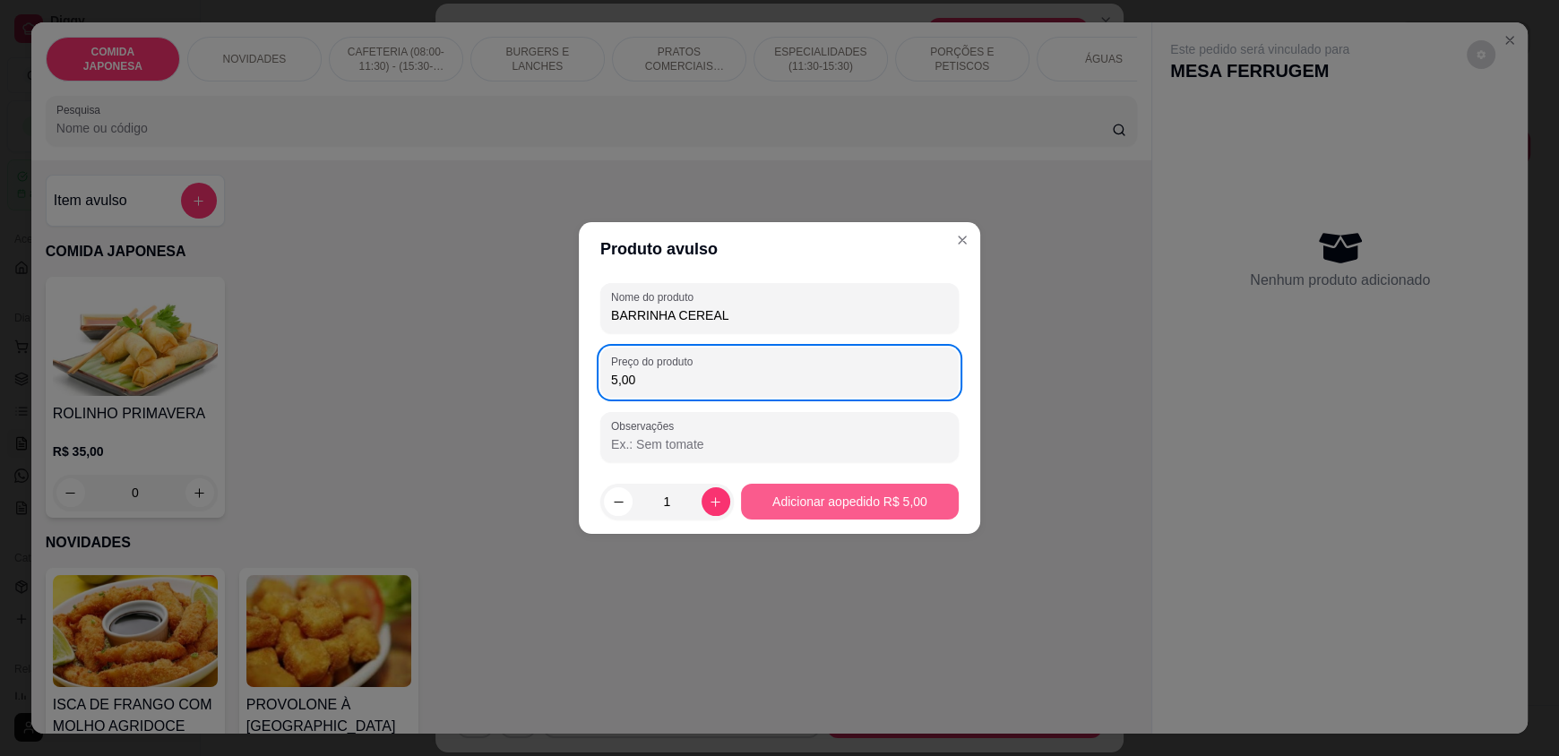
type input "5,00"
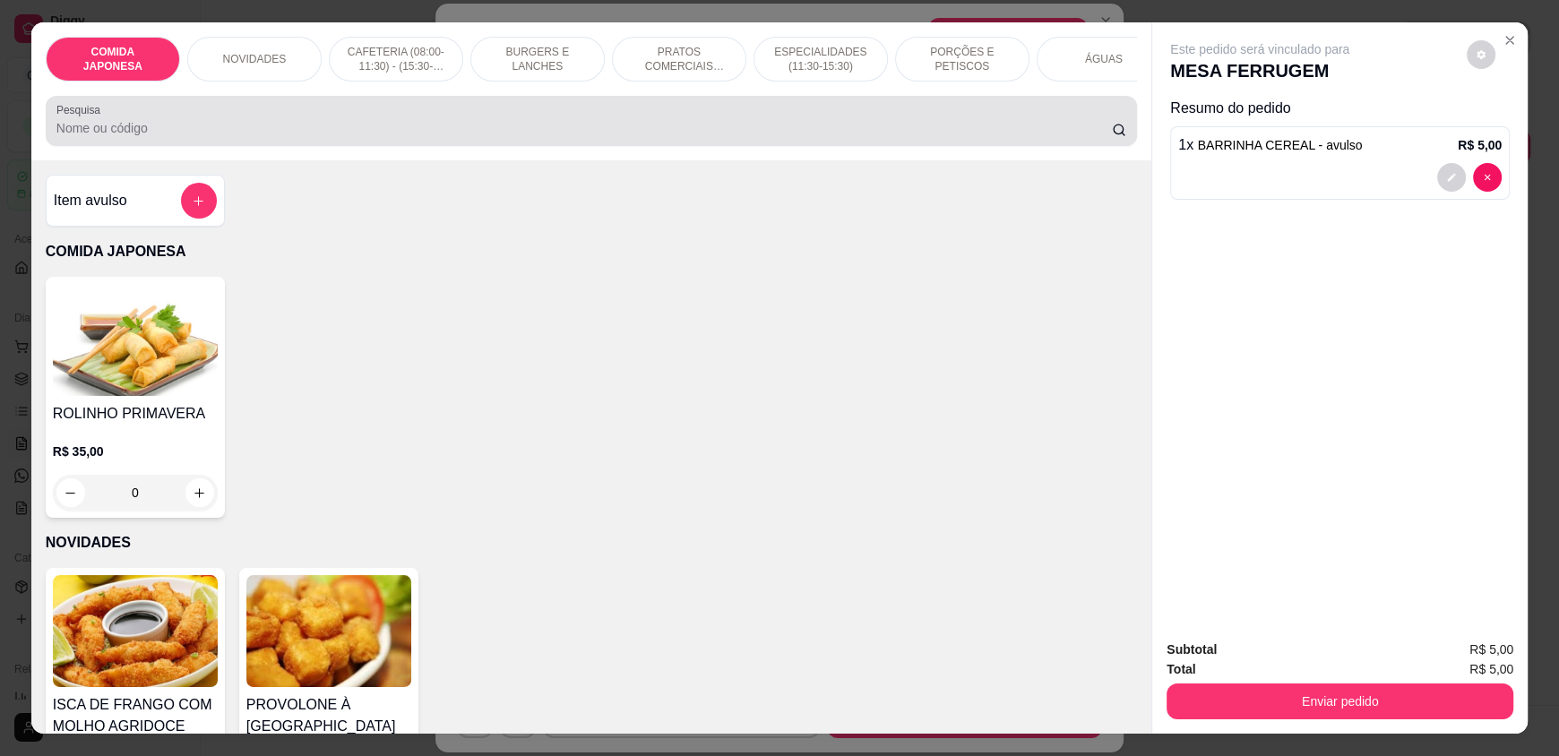
click at [168, 137] on input "Pesquisa" at bounding box center [584, 128] width 1056 height 18
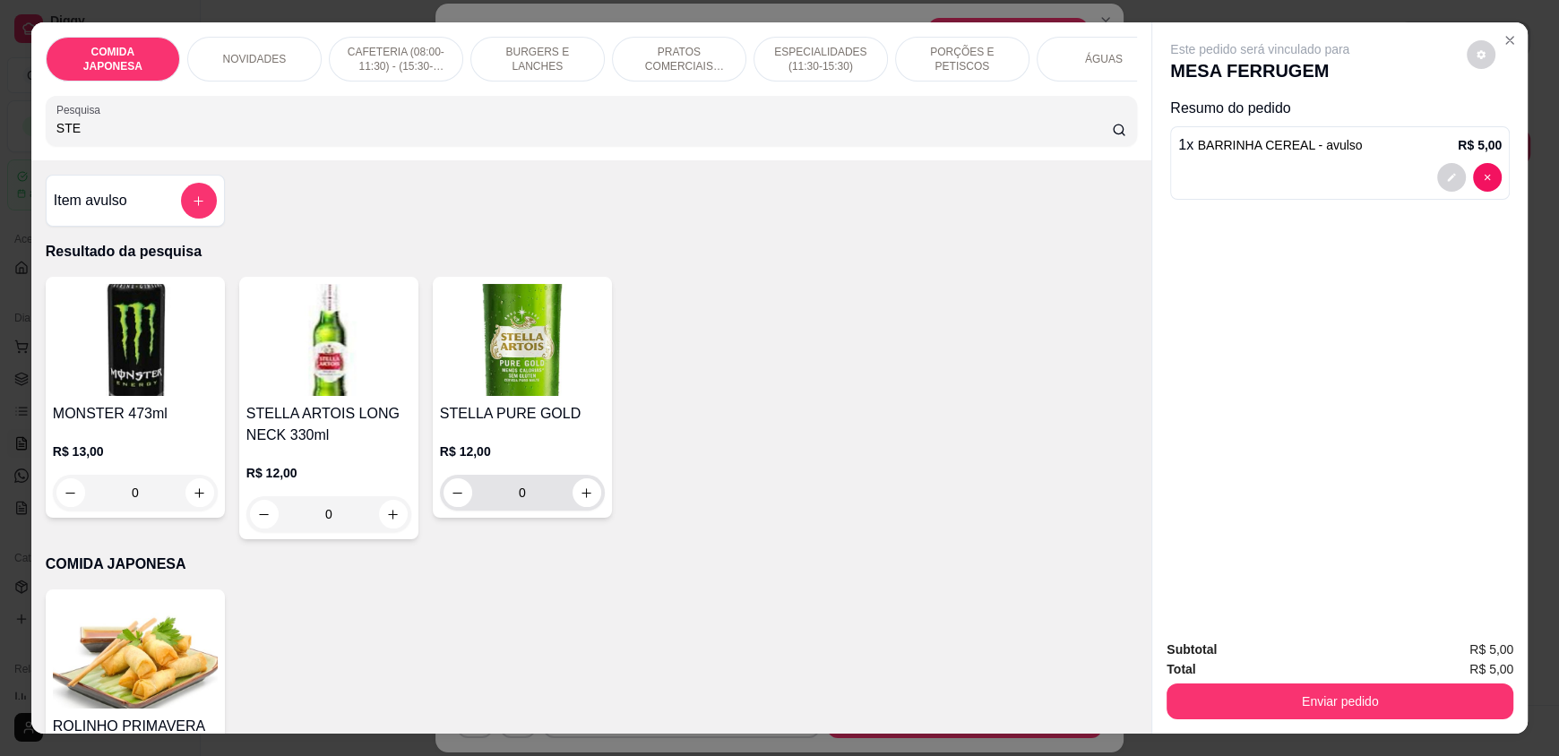
type input "STE"
click at [582, 497] on icon "increase-product-quantity" at bounding box center [586, 492] width 9 height 9
type input "1"
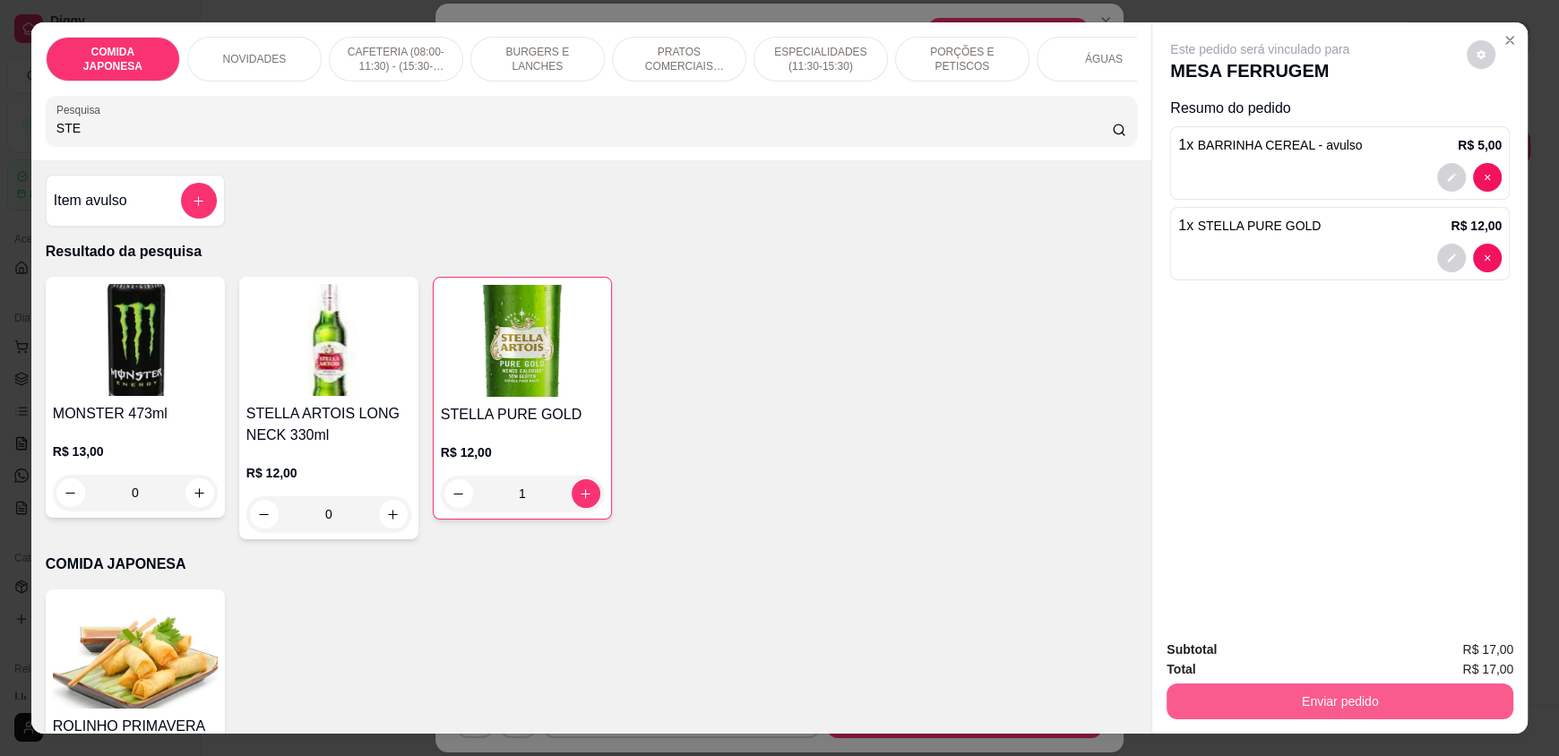
click at [1230, 695] on button "Enviar pedido" at bounding box center [1340, 702] width 347 height 36
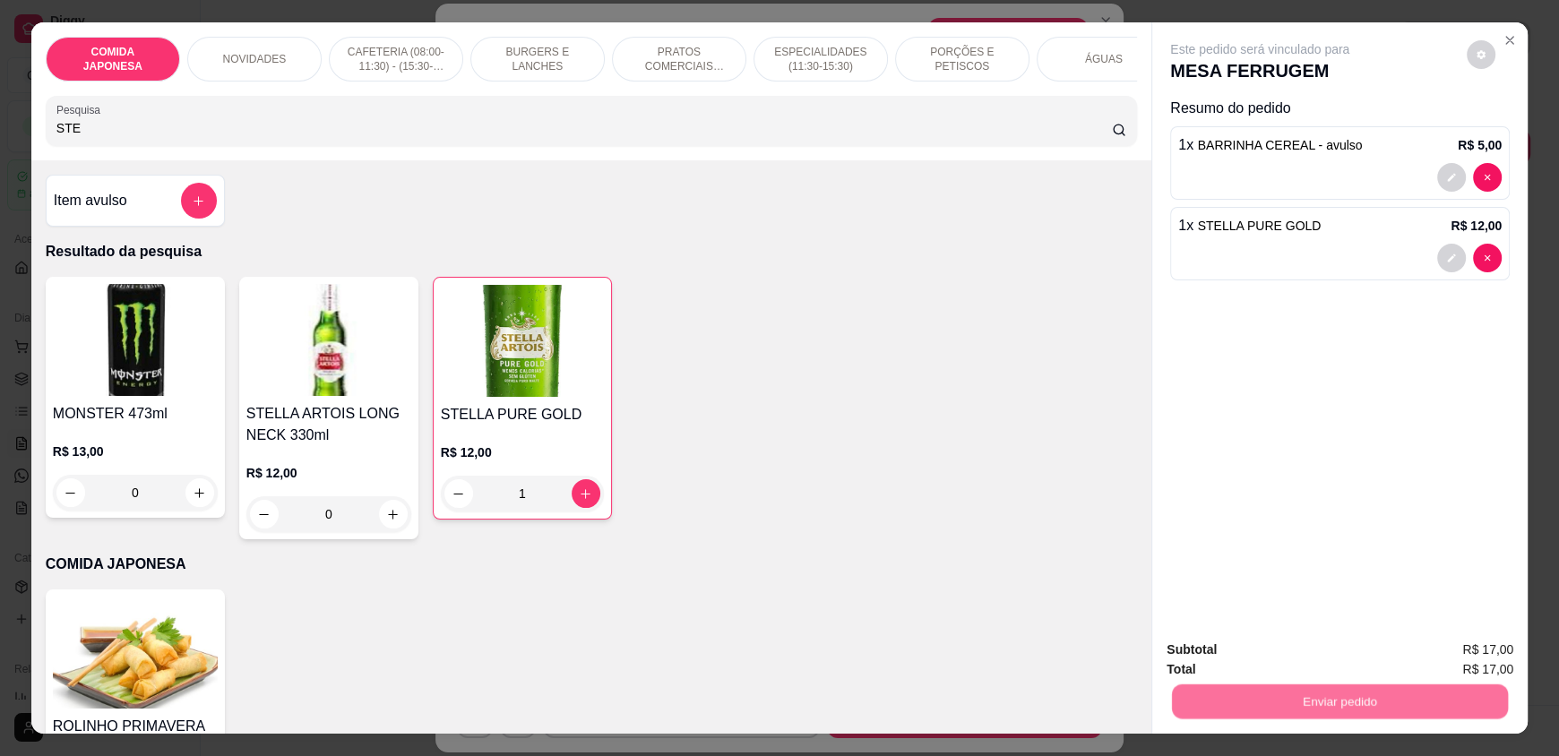
click at [1232, 672] on button "Não registrar e enviar pedido" at bounding box center [1280, 658] width 186 height 34
